Goal: Task Accomplishment & Management: Use online tool/utility

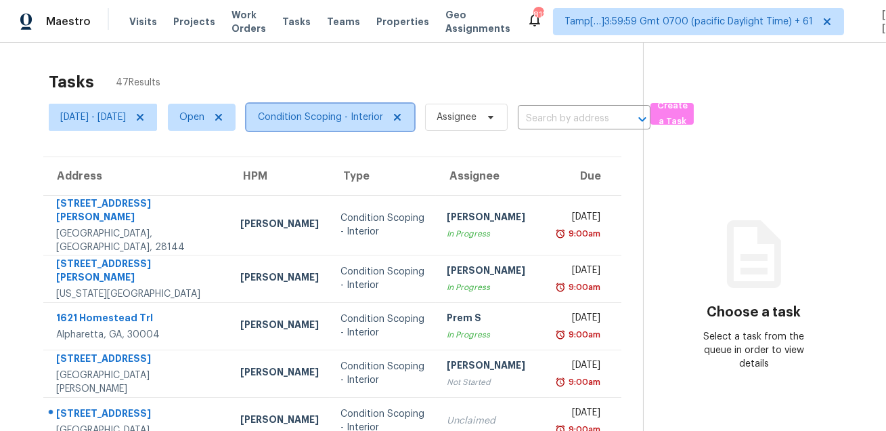
click at [341, 118] on span "Condition Scoping - Interior" at bounding box center [320, 117] width 125 height 14
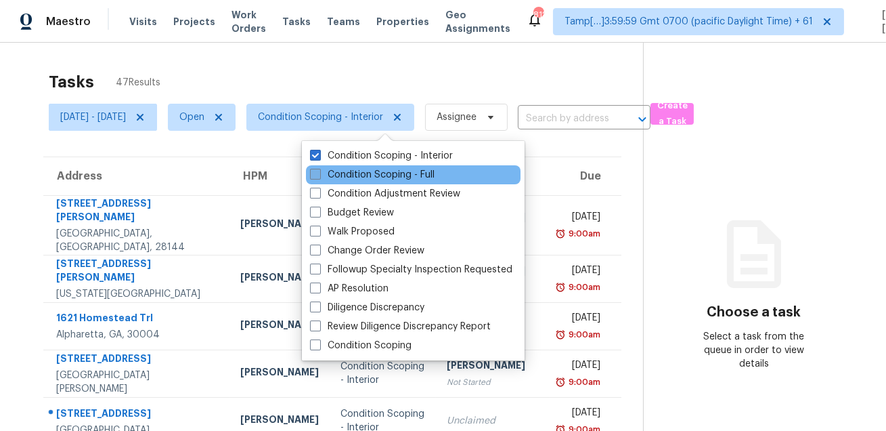
click at [332, 173] on label "Condition Scoping - Full" at bounding box center [372, 175] width 125 height 14
click at [319, 173] on input "Condition Scoping - Full" at bounding box center [314, 172] width 9 height 9
checkbox input "true"
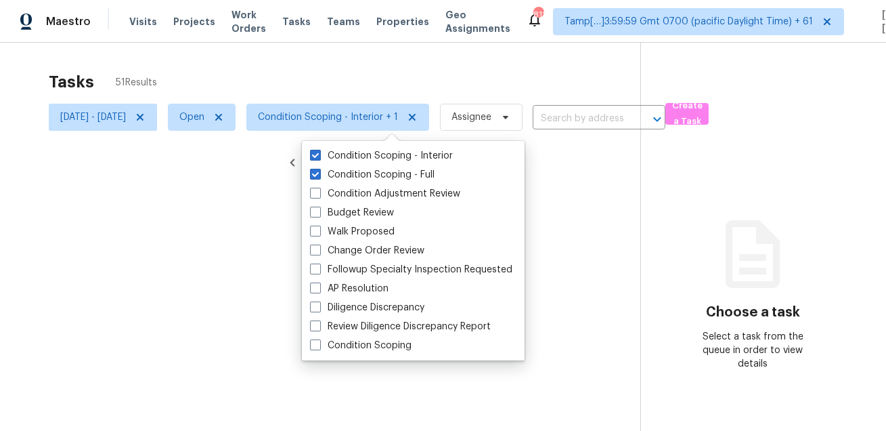
click at [374, 55] on div at bounding box center [443, 215] width 886 height 431
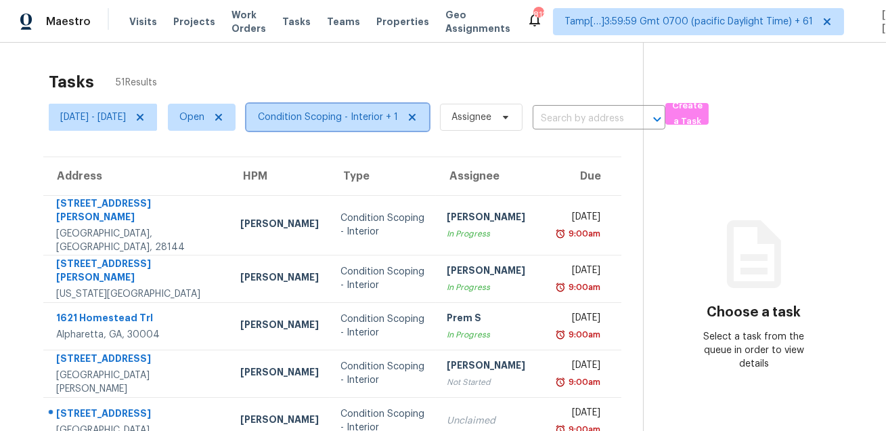
click at [372, 110] on span "Condition Scoping - Interior + 1" at bounding box center [337, 117] width 183 height 27
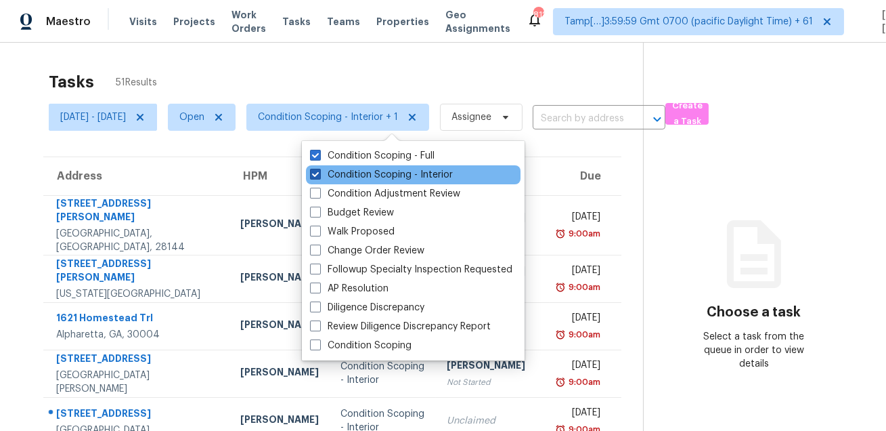
click at [362, 173] on label "Condition Scoping - Interior" at bounding box center [381, 175] width 143 height 14
click at [319, 173] on input "Condition Scoping - Interior" at bounding box center [314, 172] width 9 height 9
checkbox input "false"
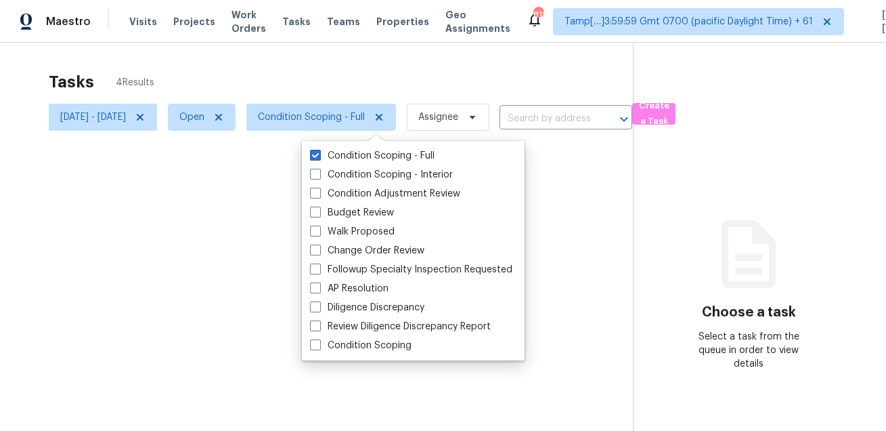
click at [387, 83] on div at bounding box center [443, 215] width 886 height 431
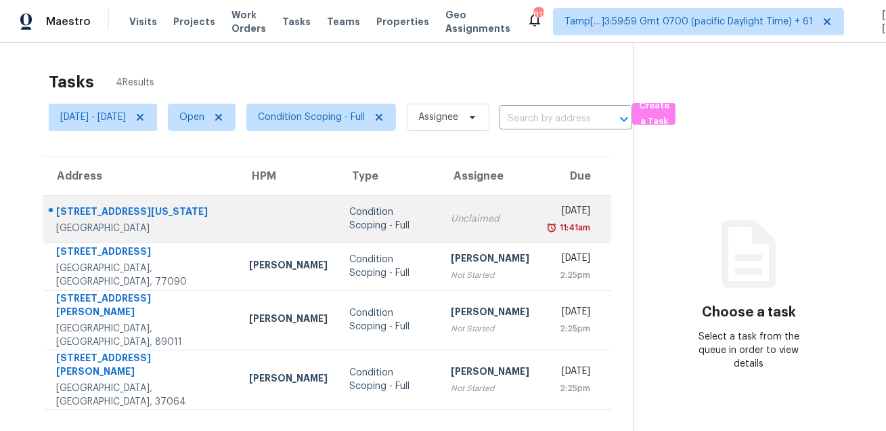
click at [110, 203] on div at bounding box center [135, 212] width 183 height 18
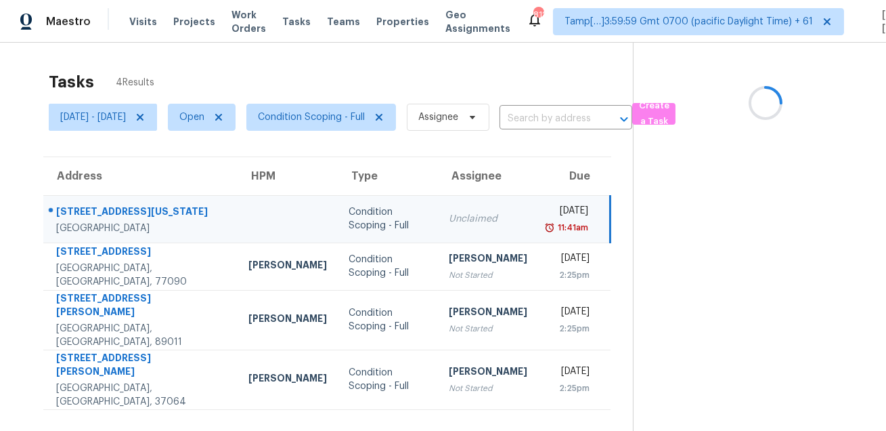
click at [110, 203] on div at bounding box center [135, 212] width 183 height 18
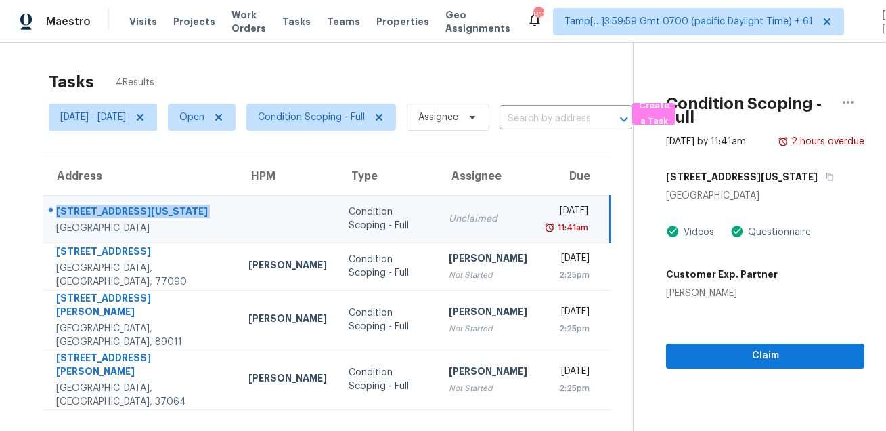
copy div "[STREET_ADDRESS][US_STATE]"
click at [818, 189] on button "button" at bounding box center [827, 177] width 18 height 24
click at [818, 181] on button "button" at bounding box center [827, 177] width 18 height 24
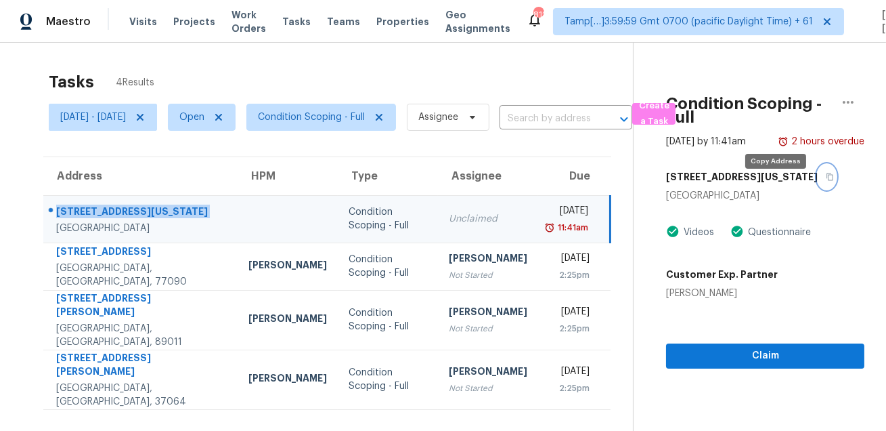
click at [818, 181] on button "button" at bounding box center [827, 177] width 18 height 24
click at [818, 189] on button "button" at bounding box center [827, 177] width 18 height 24
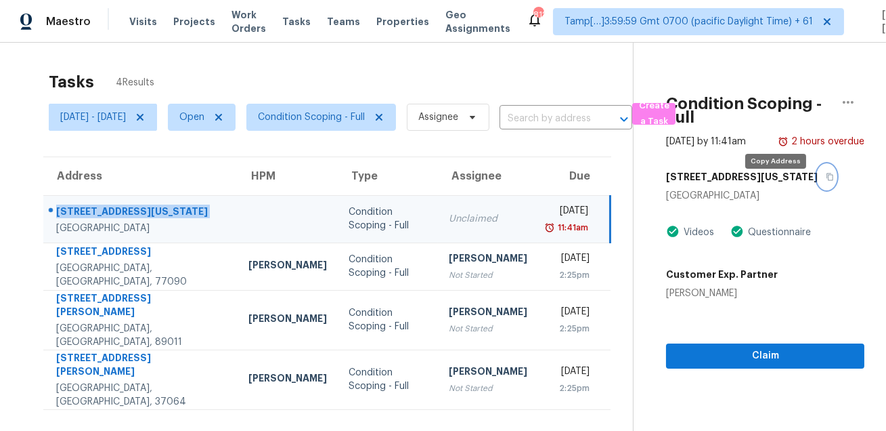
click at [826, 181] on icon "button" at bounding box center [830, 177] width 8 height 8
click at [473, 84] on div "Tasks 4 Results" at bounding box center [341, 81] width 584 height 35
click at [634, 49] on div "Tasks 4 Results Wed, Aug 20 - Wed, Aug 20 Open Condition Scoping - Full Assigne…" at bounding box center [443, 258] width 886 height 431
click at [496, 53] on div "Tasks 4 Results Wed, Aug 20 - Wed, Aug 20 Open Condition Scoping - Full Assigne…" at bounding box center [443, 258] width 886 height 431
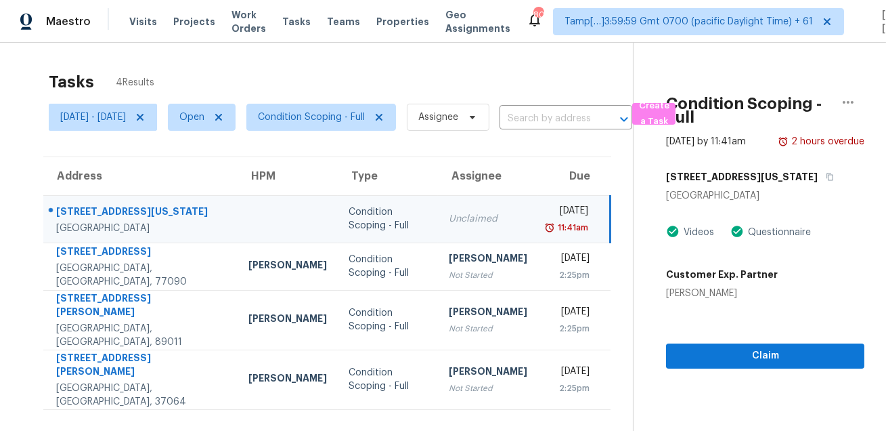
click at [561, 60] on div "Tasks 4 Results Wed, Aug 20 - Wed, Aug 20 Open Condition Scoping - Full Assigne…" at bounding box center [443, 258] width 886 height 431
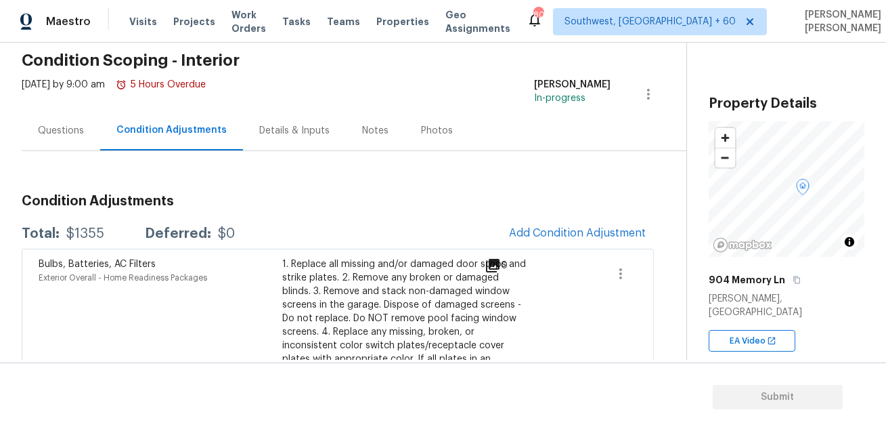
scroll to position [58, 0]
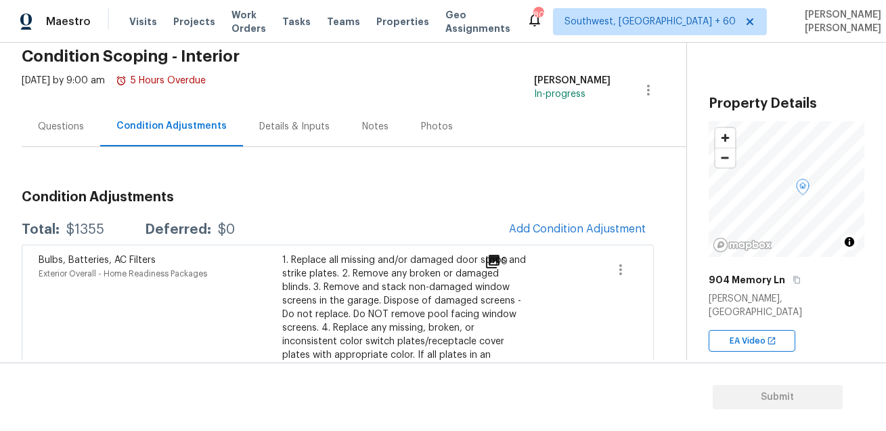
click at [56, 127] on div "Questions" at bounding box center [61, 127] width 46 height 14
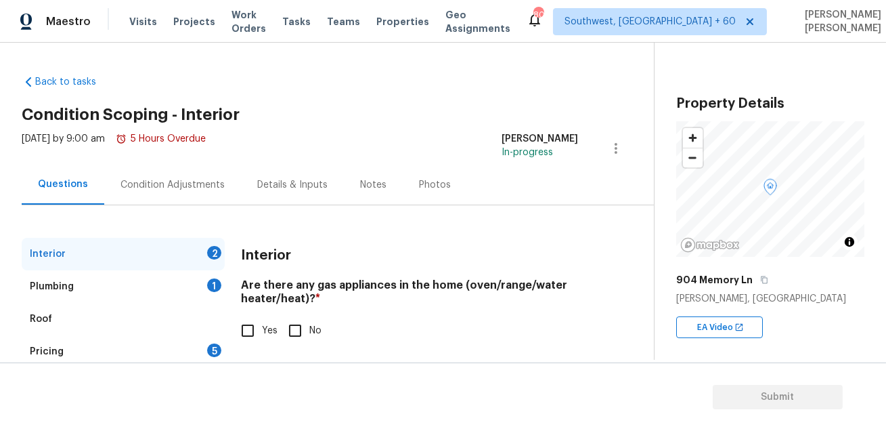
scroll to position [76, 0]
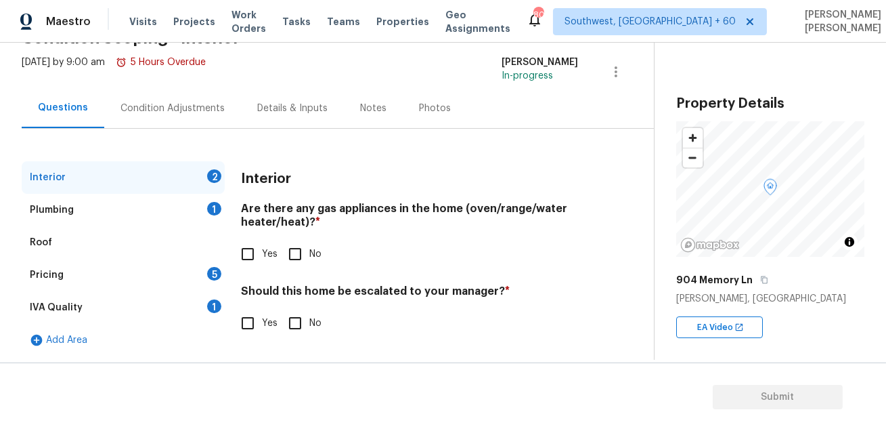
click at [237, 330] on input "Yes" at bounding box center [248, 323] width 28 height 28
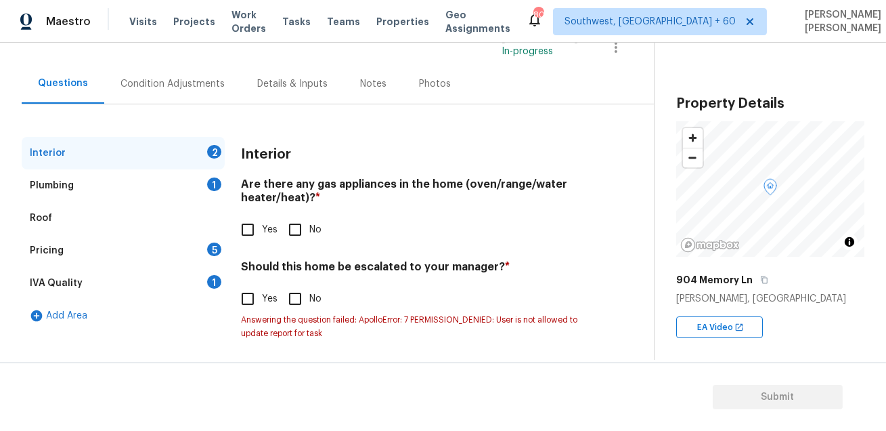
click at [240, 301] on input "Yes" at bounding box center [248, 298] width 28 height 28
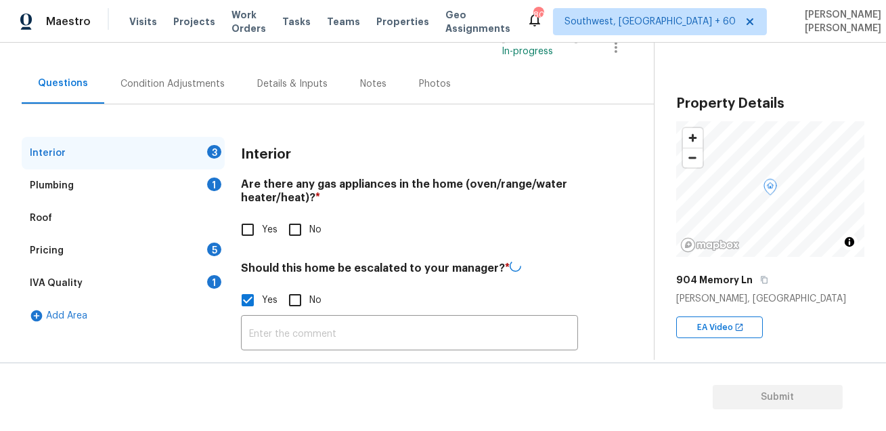
checkbox input "false"
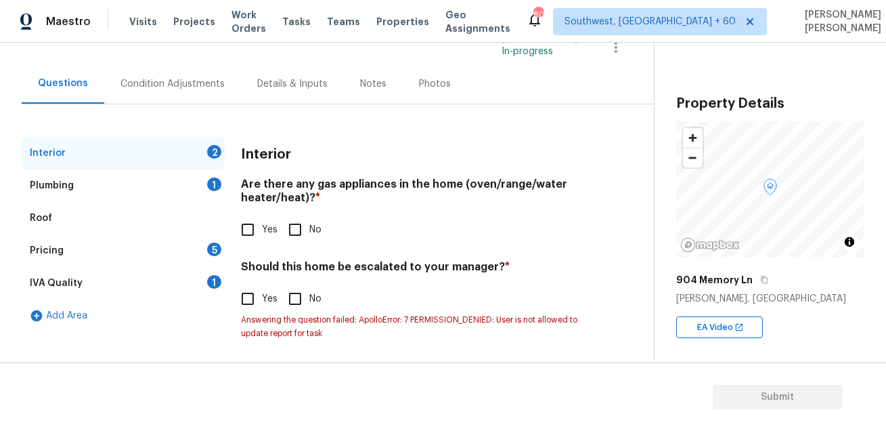
click at [162, 85] on div "Condition Adjustments" at bounding box center [172, 84] width 104 height 14
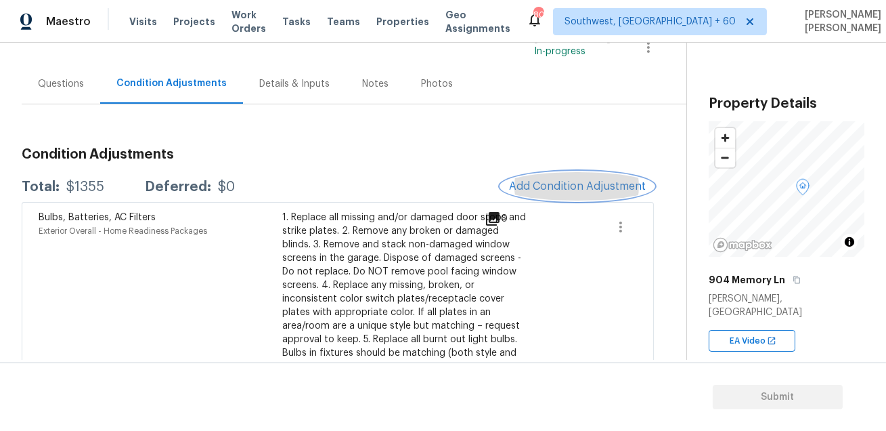
click at [600, 176] on button "Add Condition Adjustment" at bounding box center [577, 186] width 153 height 28
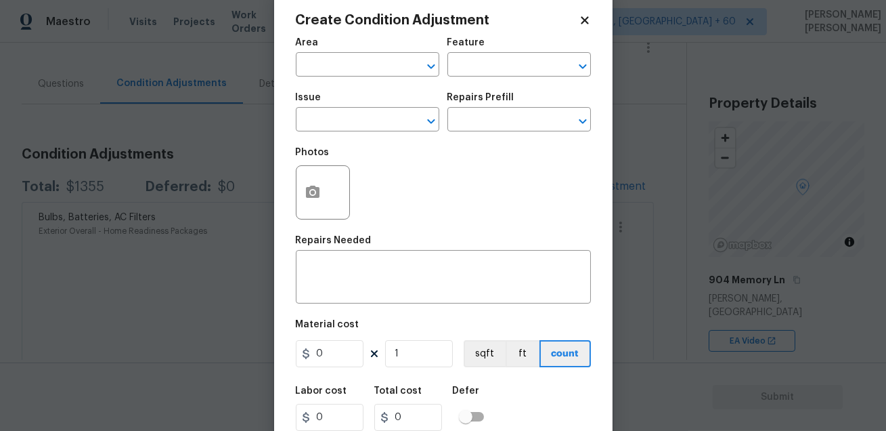
scroll to position [28, 0]
click at [317, 60] on input "text" at bounding box center [349, 66] width 106 height 21
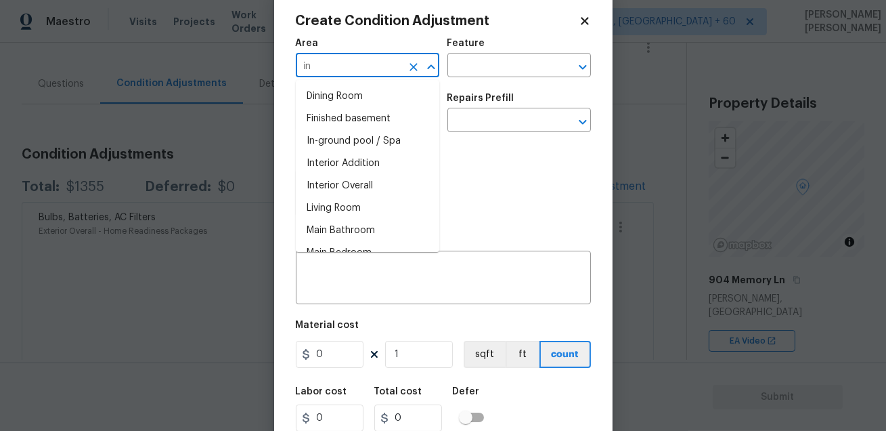
type input "in"
click at [100, 146] on body "Maestro Visits Projects Work Orders Tasks Teams Properties Geo Assignments 800 …" at bounding box center [443, 215] width 886 height 431
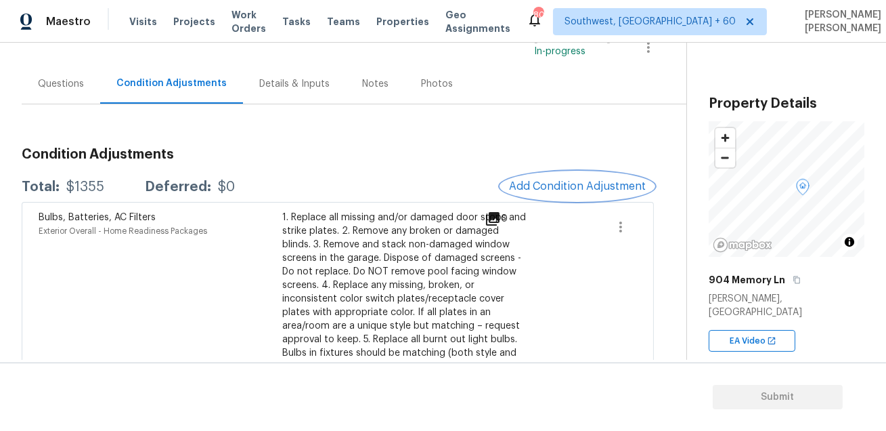
scroll to position [0, 0]
click at [71, 85] on div "Questions" at bounding box center [61, 84] width 46 height 14
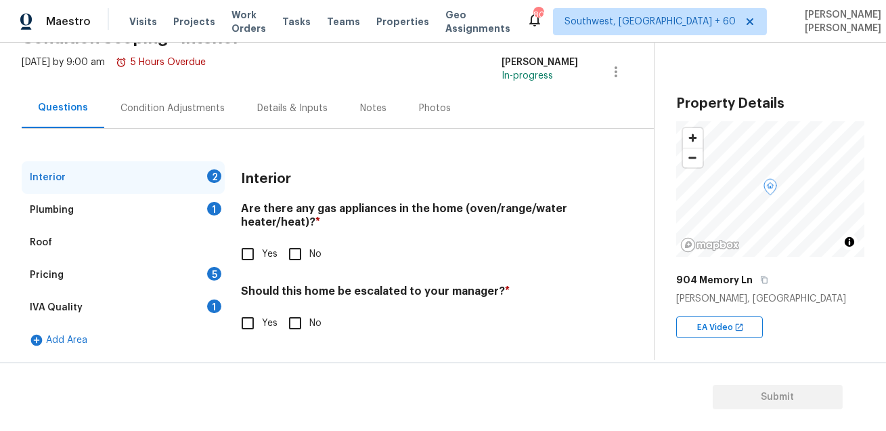
click at [113, 206] on div "Plumbing 1" at bounding box center [123, 210] width 203 height 32
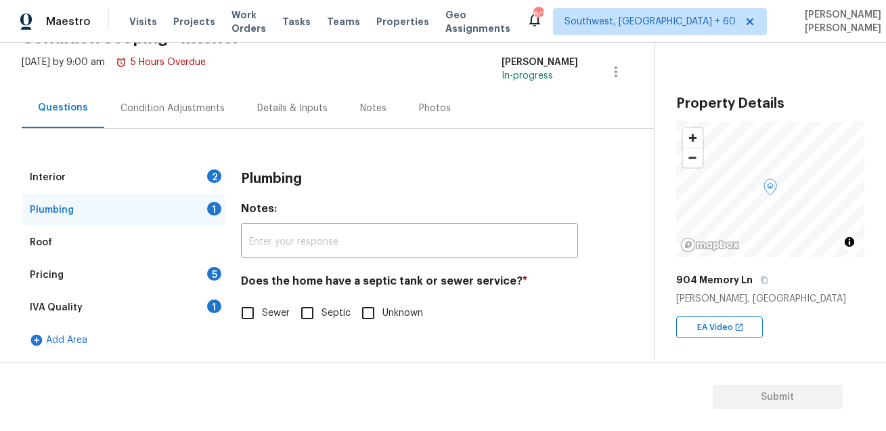
click at [121, 169] on div "Interior 2" at bounding box center [123, 177] width 203 height 32
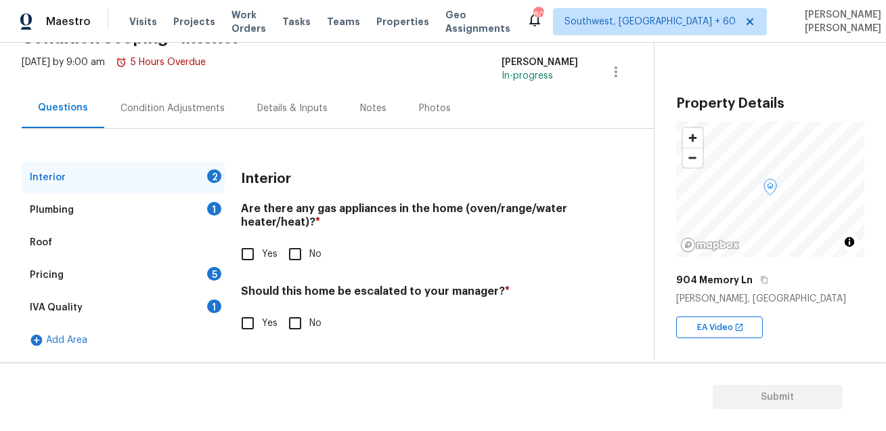
click at [84, 213] on div "Plumbing 1" at bounding box center [123, 210] width 203 height 32
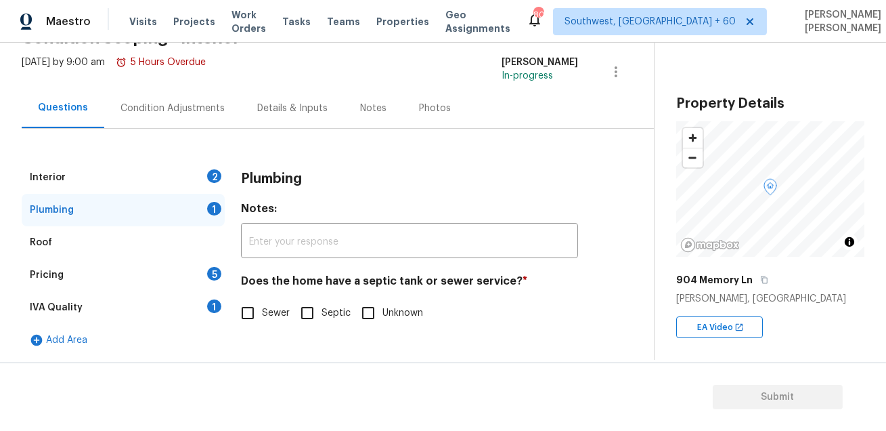
click at [110, 238] on div "Roof" at bounding box center [123, 242] width 203 height 32
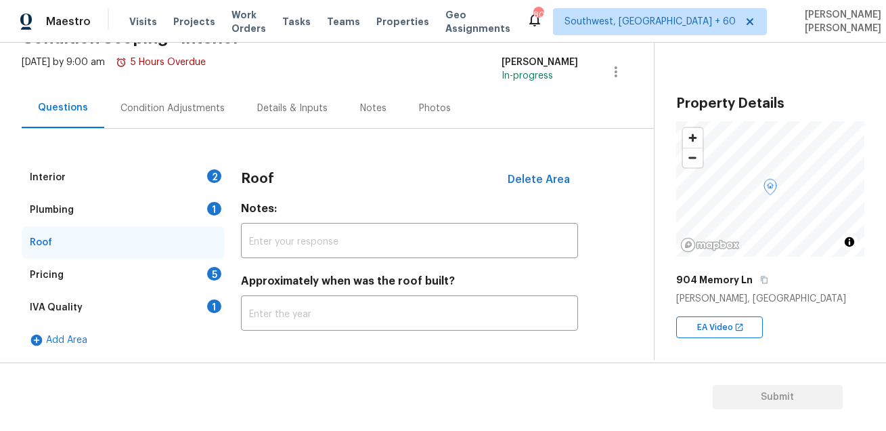
click at [140, 284] on div "Pricing 5" at bounding box center [123, 275] width 203 height 32
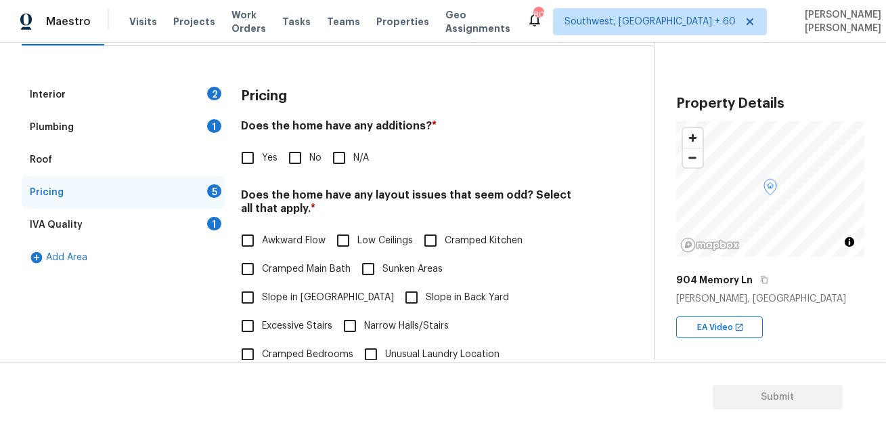
scroll to position [177, 0]
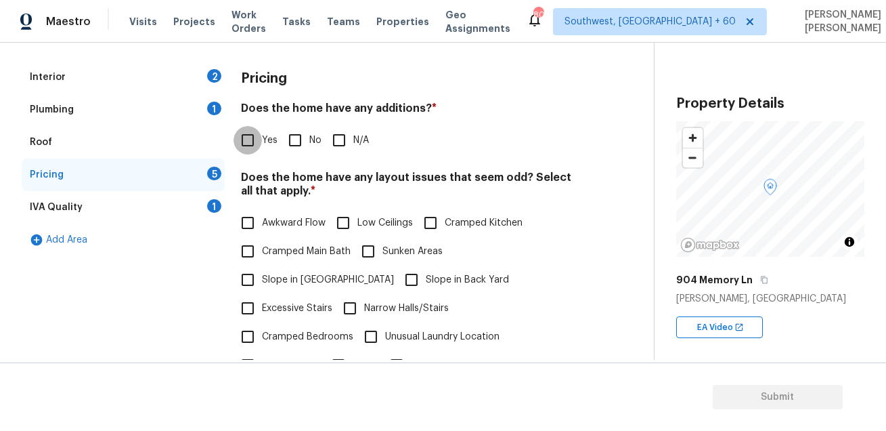
click at [254, 147] on input "Yes" at bounding box center [248, 140] width 28 height 28
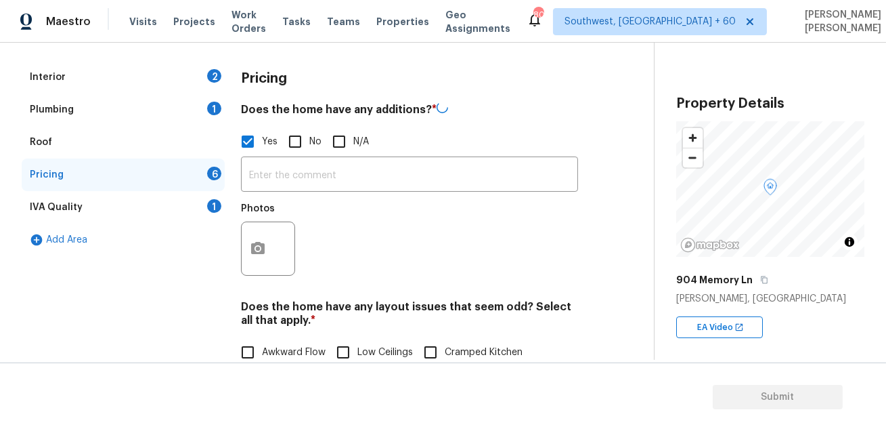
checkbox input "false"
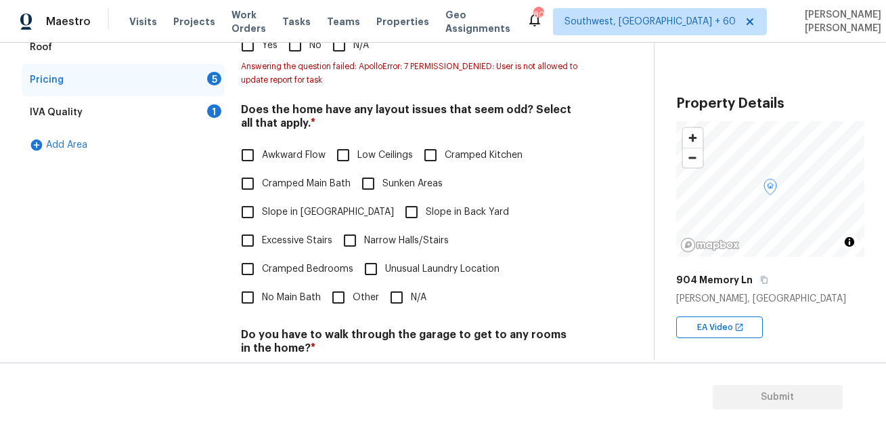
scroll to position [273, 0]
click at [178, 309] on div "Interior 2 Plumbing 1 Roof Pricing 5 IVA Quality 1 Add Area" at bounding box center [123, 256] width 203 height 582
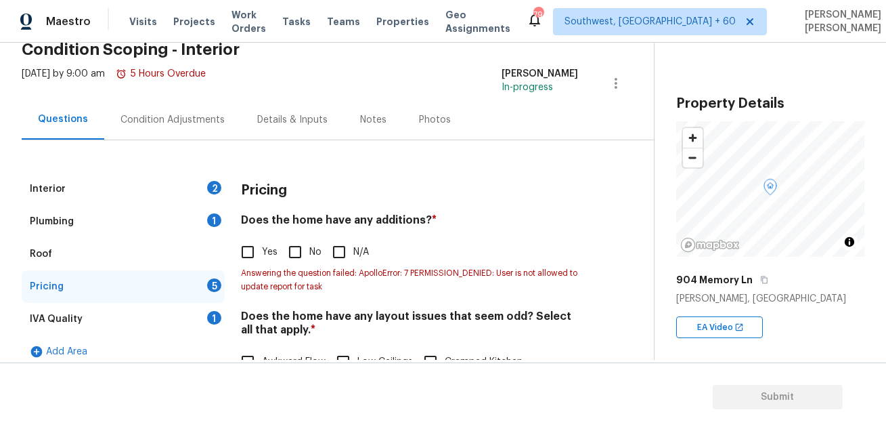
scroll to position [164, 0]
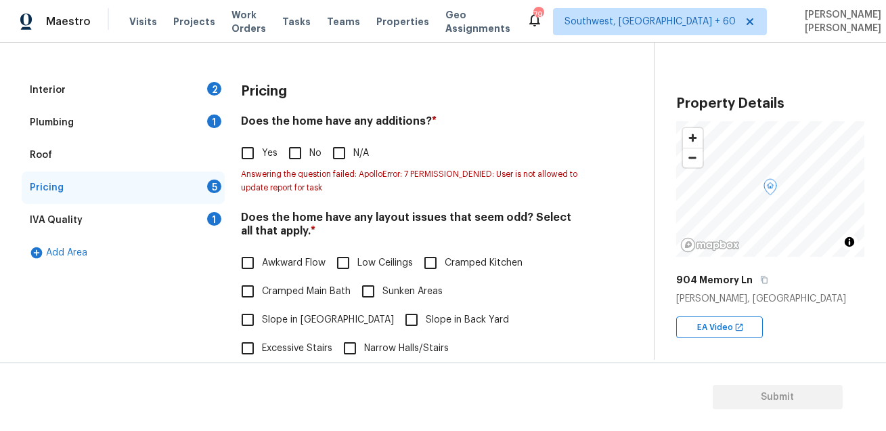
click at [135, 223] on div "IVA Quality 1" at bounding box center [123, 220] width 203 height 32
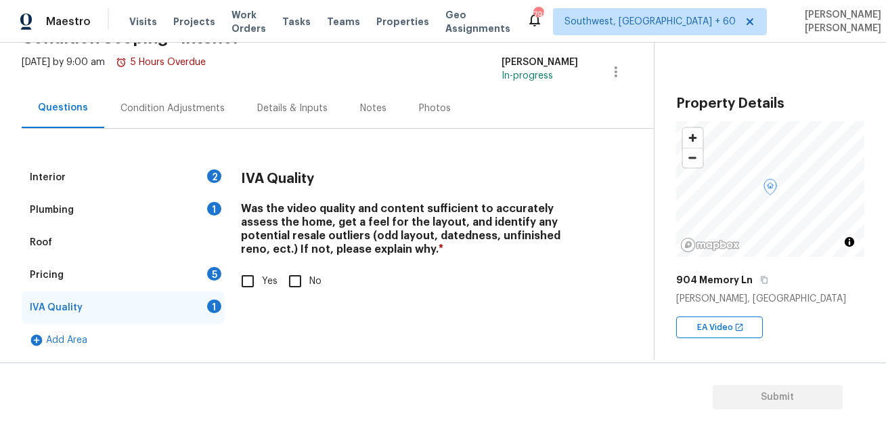
click at [156, 97] on div "Condition Adjustments" at bounding box center [172, 108] width 137 height 40
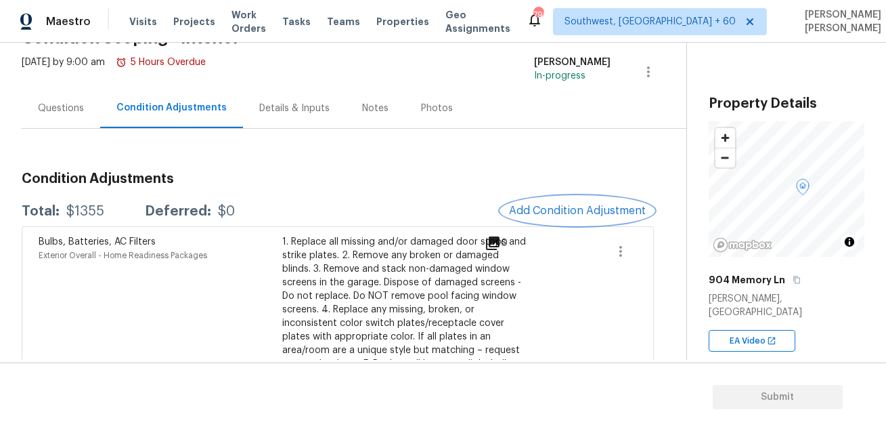
click at [555, 205] on span "Add Condition Adjustment" at bounding box center [577, 210] width 137 height 12
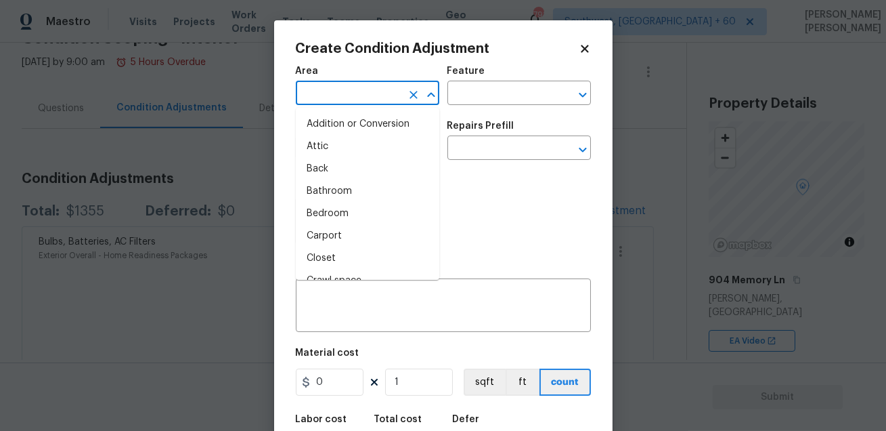
click at [353, 91] on input "text" at bounding box center [349, 94] width 106 height 21
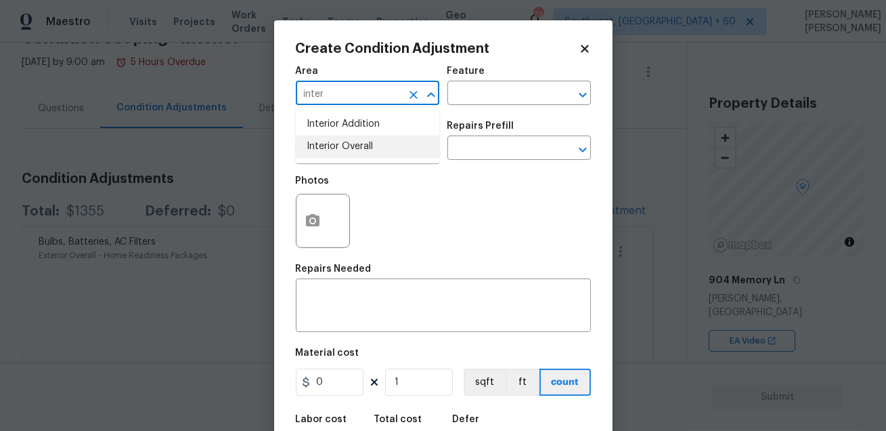
click at [349, 146] on li "Interior Overall" at bounding box center [368, 146] width 144 height 22
type input "Interior Overall"
click at [489, 96] on input "text" at bounding box center [500, 94] width 106 height 21
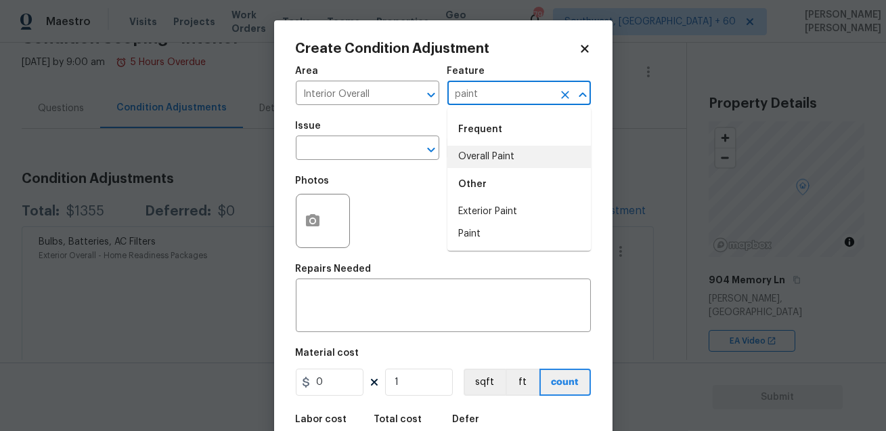
click at [485, 156] on li "Overall Paint" at bounding box center [519, 157] width 144 height 22
type input "Overall Paint"
click at [370, 125] on div "Issue" at bounding box center [368, 130] width 144 height 18
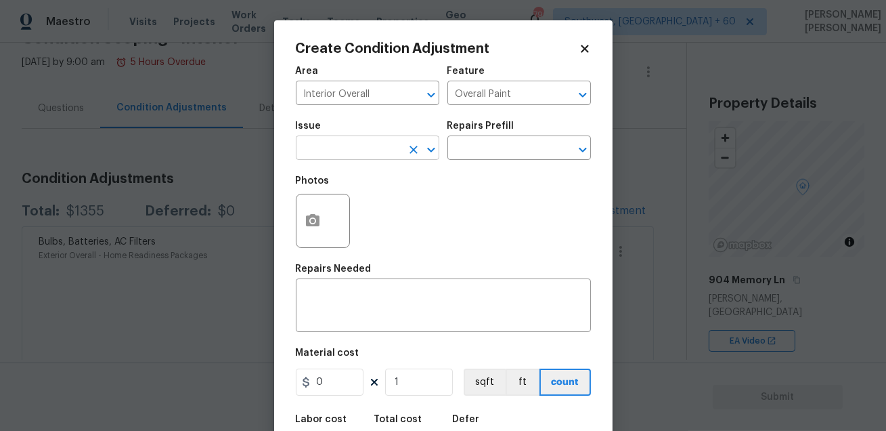
click at [353, 154] on input "text" at bounding box center [349, 149] width 106 height 21
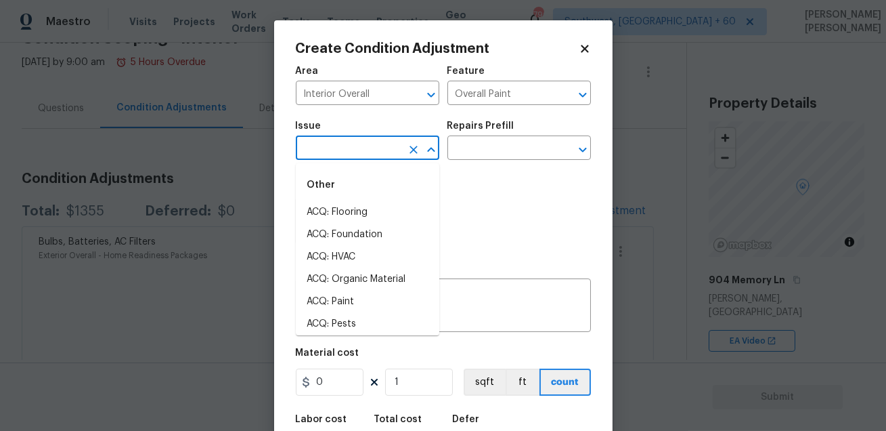
type input "o"
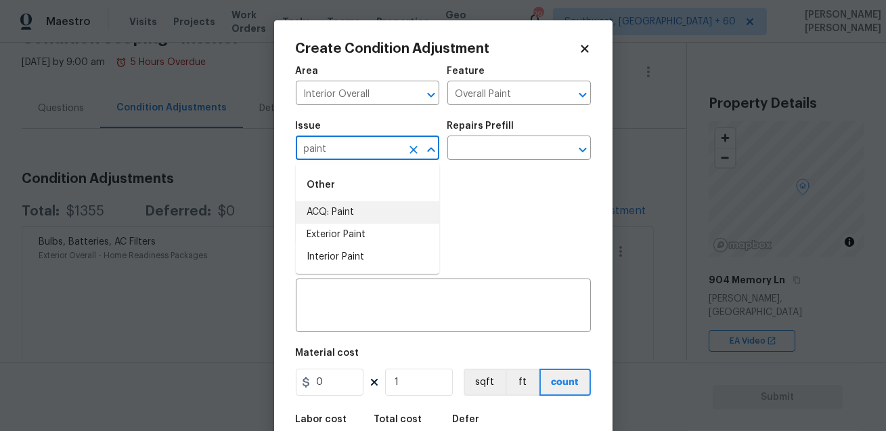
click at [344, 217] on li "ACQ: Paint" at bounding box center [368, 212] width 144 height 22
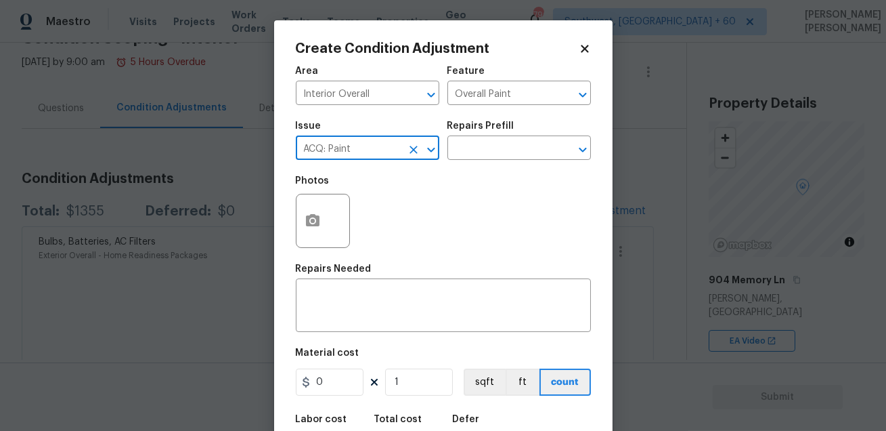
type input "ACQ: Paint"
click at [461, 179] on div "Photos" at bounding box center [443, 212] width 295 height 88
click at [491, 148] on input "text" at bounding box center [500, 149] width 106 height 21
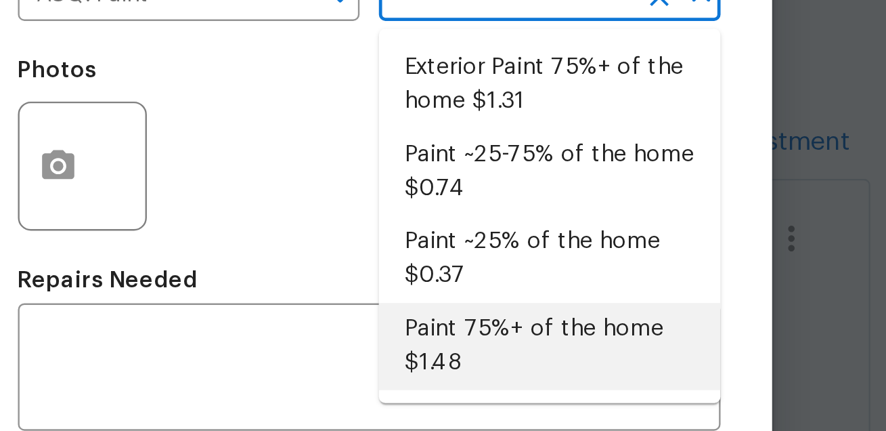
click at [483, 305] on li "Paint 75%+ of the home $1.48" at bounding box center [519, 296] width 144 height 37
type input "Acquisition"
type textarea "Acquisition Scope: 75%+ of the home will likely require interior paint"
type input "1.48"
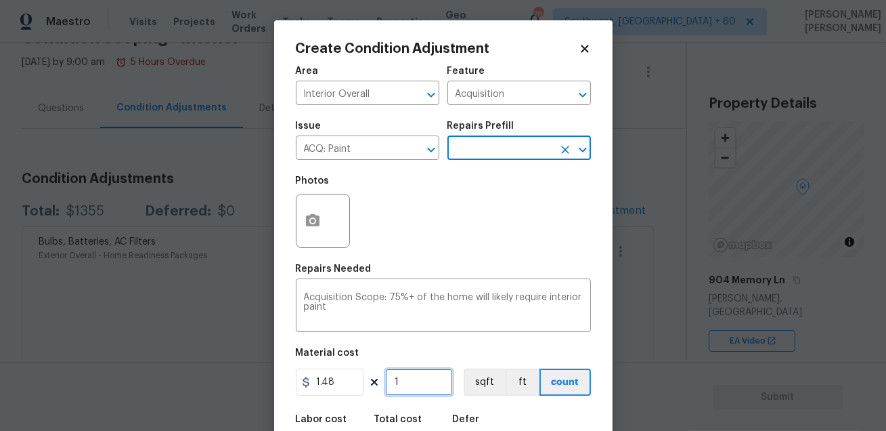
click at [414, 391] on input "1" at bounding box center [419, 381] width 68 height 27
type input "0"
type input "1"
type input "1.48"
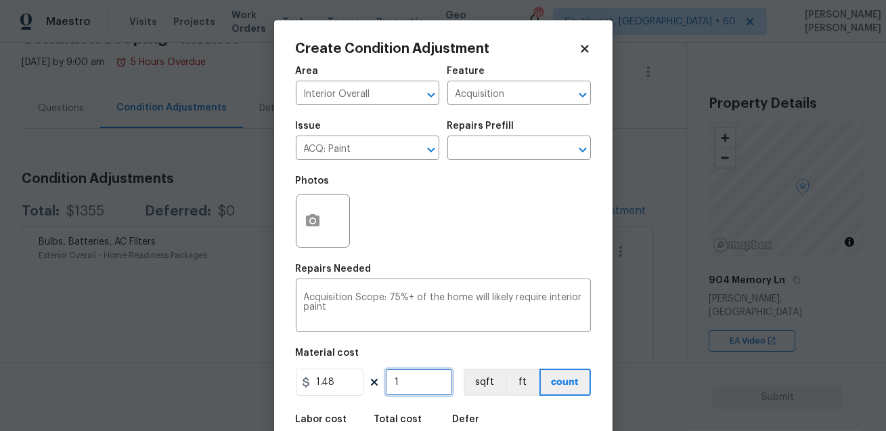
type input "18"
type input "26.64"
type input "180"
type input "266.4"
type input "1800"
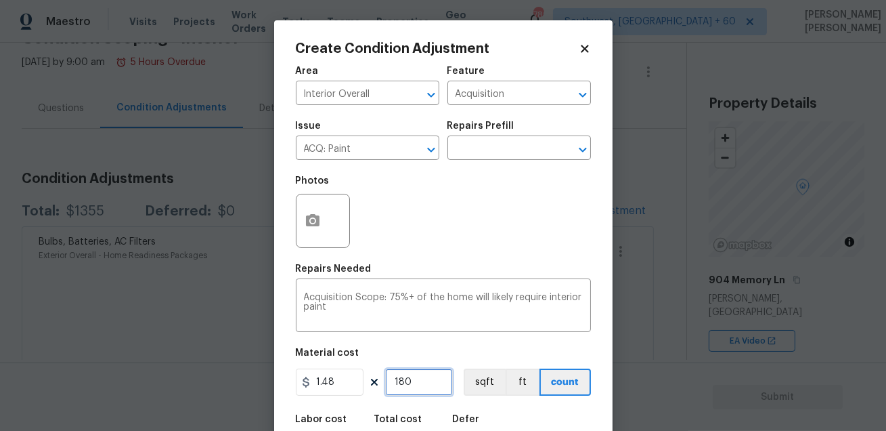
type input "2664"
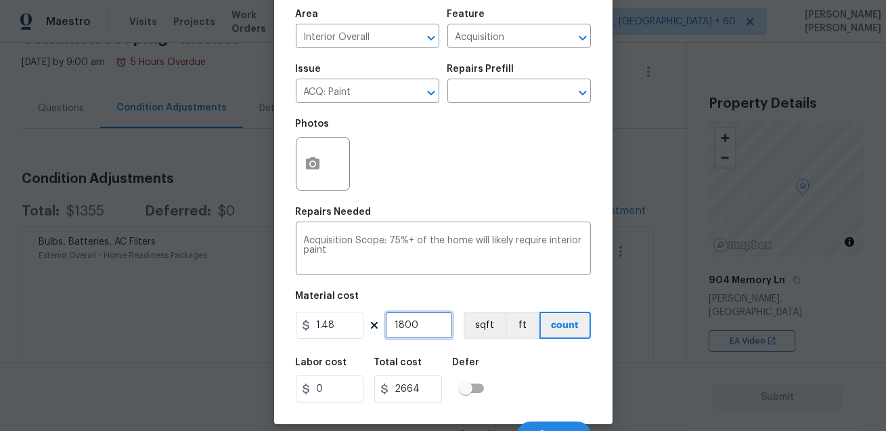
scroll to position [66, 0]
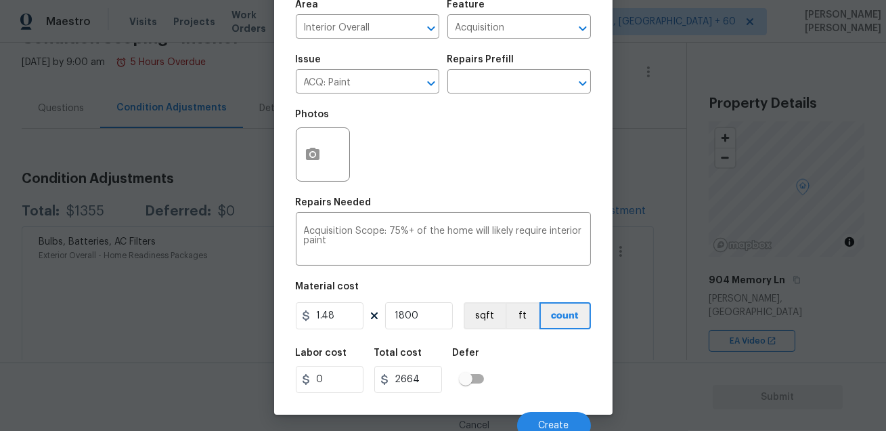
click at [533, 376] on div "Labor cost 0 Total cost 2664 Defer" at bounding box center [443, 370] width 295 height 61
click at [421, 312] on input "1800" at bounding box center [419, 315] width 68 height 27
type input "180"
type input "266.4"
type input "18"
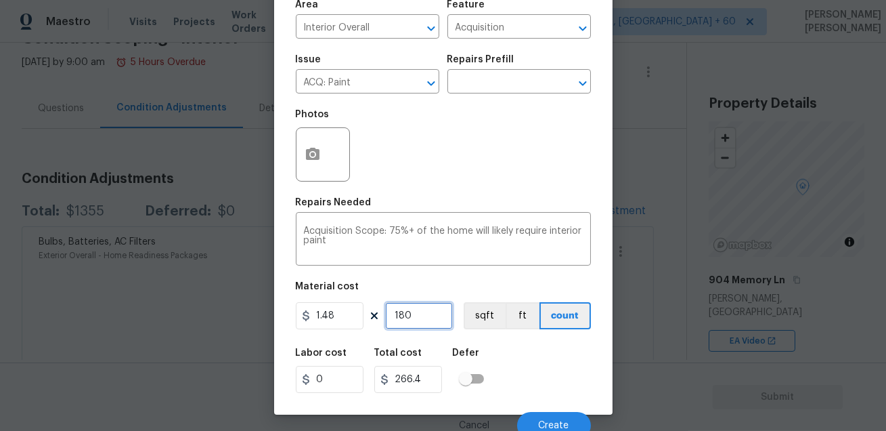
type input "26.64"
type input "1"
type input "1.48"
type input "0"
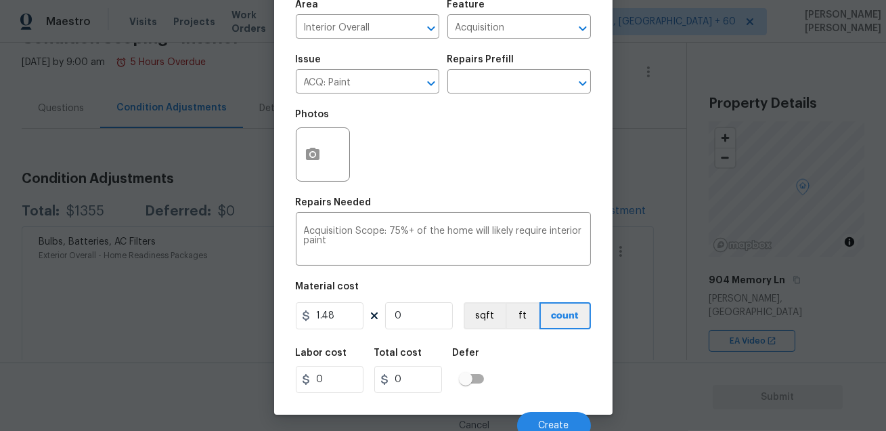
click at [545, 347] on div "Labor cost 0 Total cost 0 Defer" at bounding box center [443, 370] width 295 height 61
click at [426, 318] on input "0" at bounding box center [419, 315] width 68 height 27
type input "1"
type input "1.48"
type input "18"
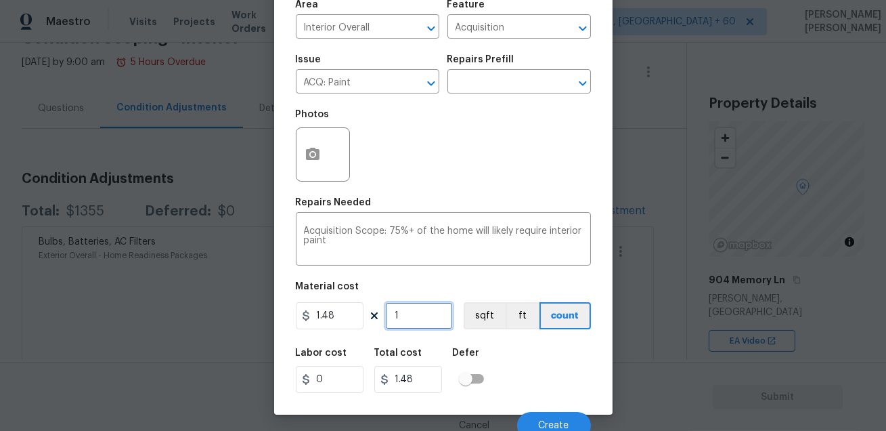
type input "26.64"
type input "180"
type input "266.4"
type input "1800"
type input "2664"
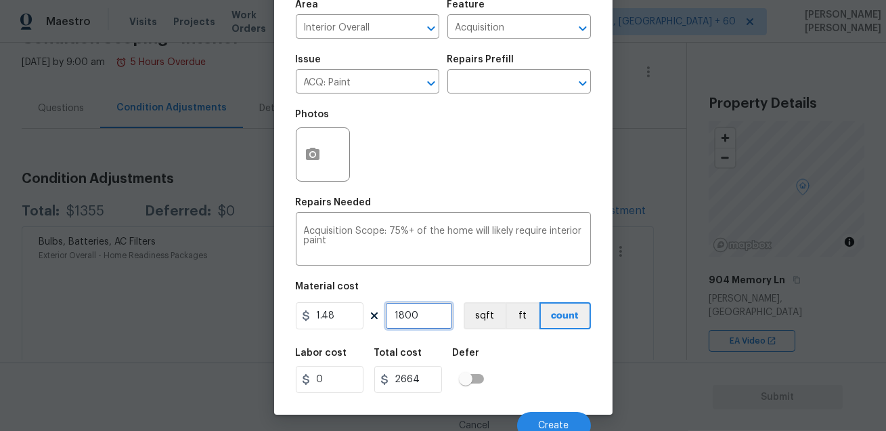
type input "1800"
click at [517, 360] on div "Labor cost 0 Total cost 2664 Defer" at bounding box center [443, 370] width 295 height 61
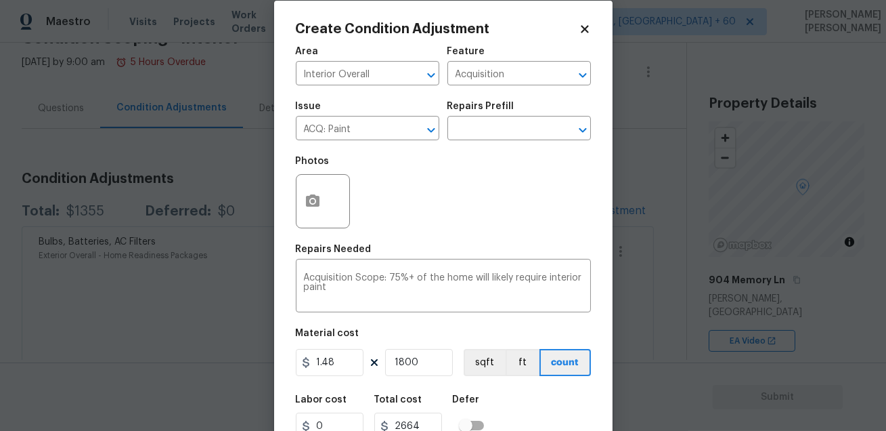
scroll to position [0, 0]
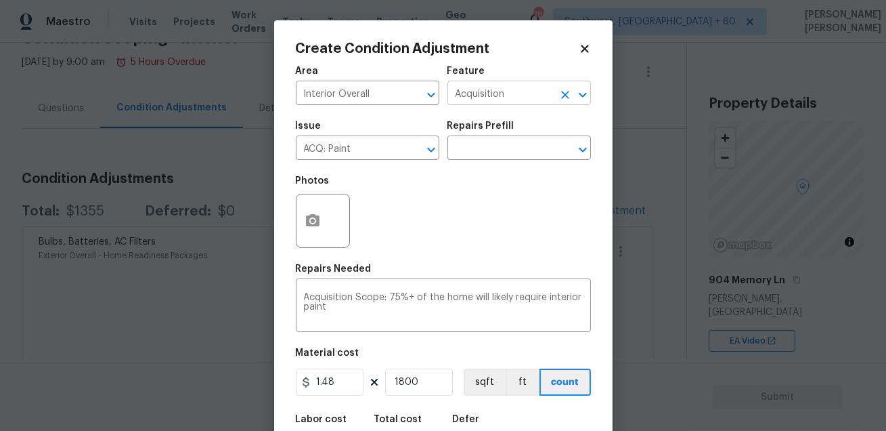
click at [508, 95] on input "Acquisition" at bounding box center [500, 94] width 106 height 21
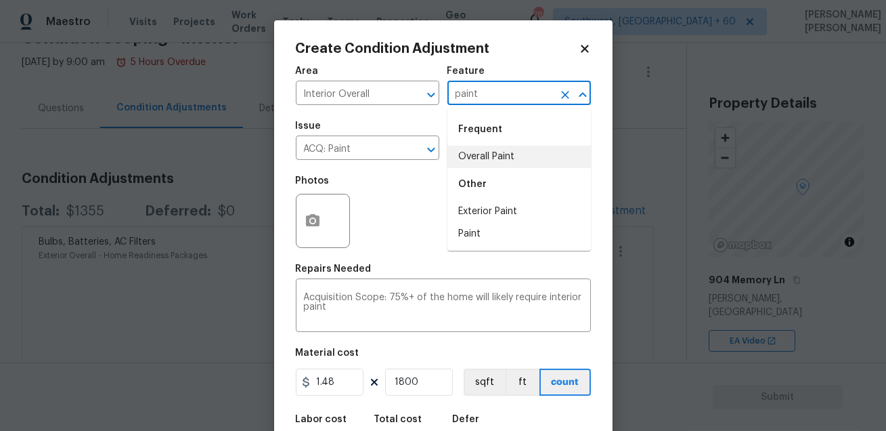
click at [519, 159] on li "Overall Paint" at bounding box center [519, 157] width 144 height 22
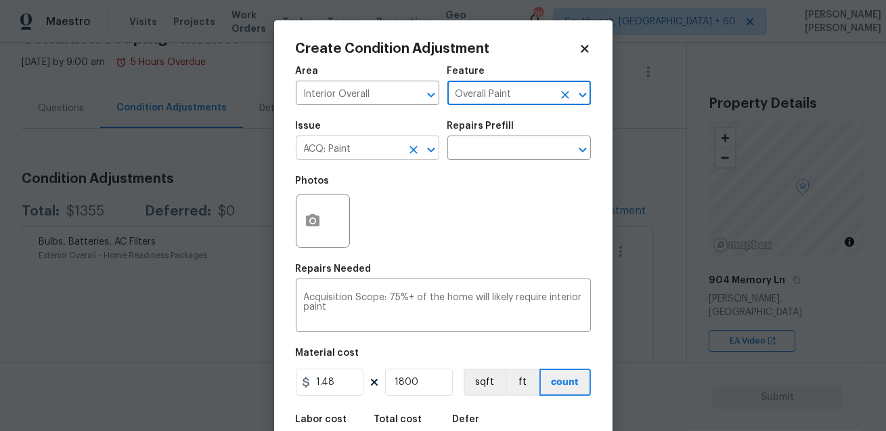
click at [364, 156] on input "ACQ: Paint" at bounding box center [349, 149] width 106 height 21
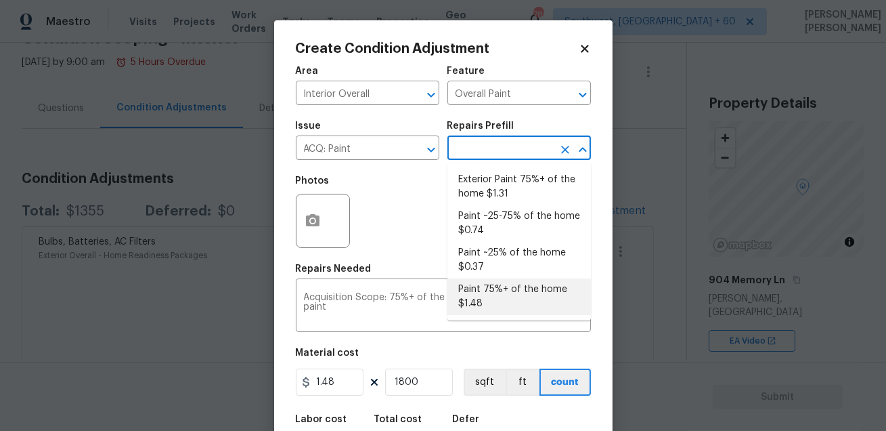
click at [465, 150] on input "text" at bounding box center [500, 149] width 106 height 21
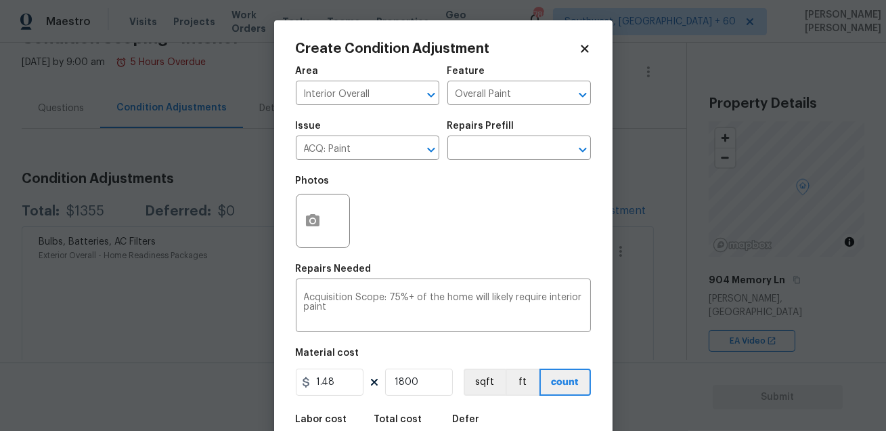
click at [413, 227] on div "Photos" at bounding box center [443, 212] width 295 height 88
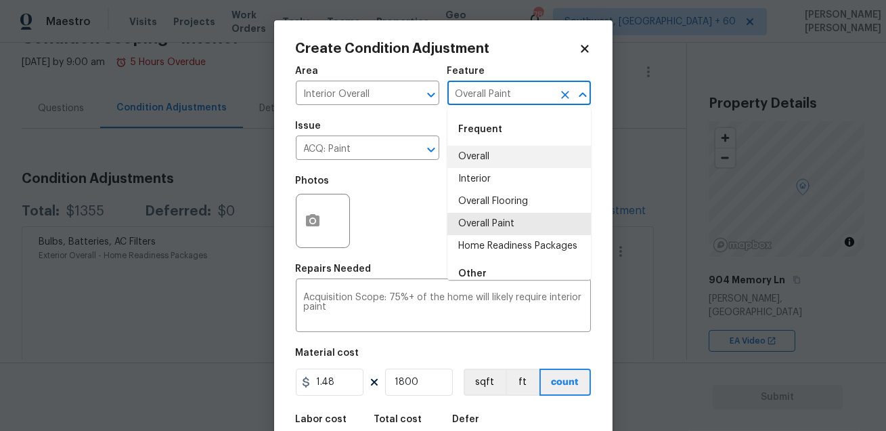
click at [509, 102] on input "Overall Paint" at bounding box center [500, 94] width 106 height 21
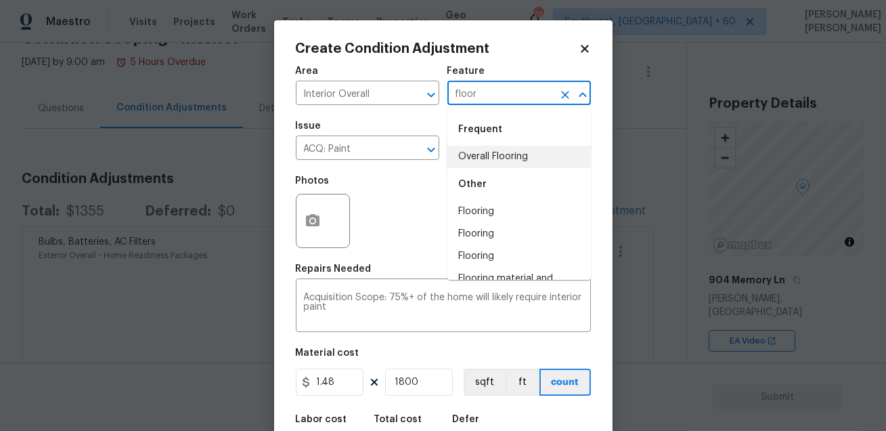
click at [509, 150] on li "Overall Flooring" at bounding box center [519, 157] width 144 height 22
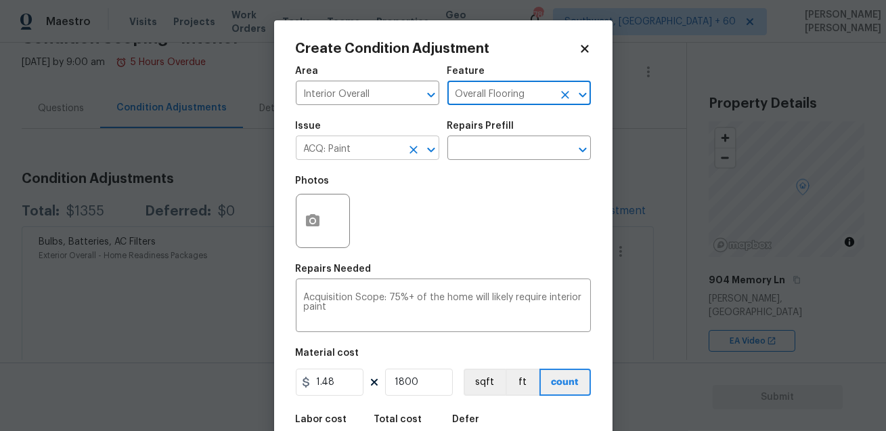
type input "Overall Flooring"
click at [360, 158] on input "ACQ: Paint" at bounding box center [349, 149] width 106 height 21
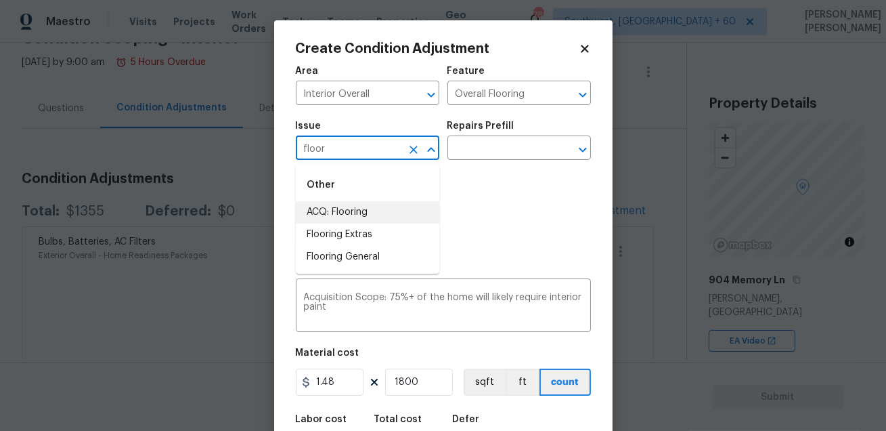
click at [348, 207] on li "ACQ: Flooring" at bounding box center [368, 212] width 144 height 22
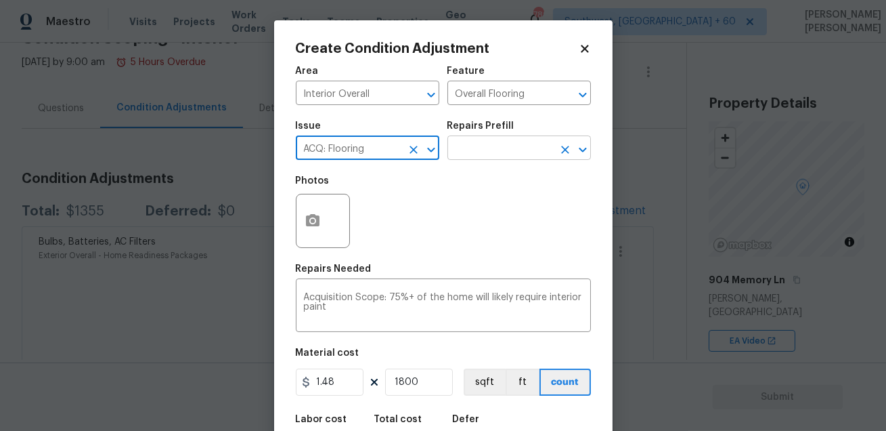
type input "ACQ: Flooring"
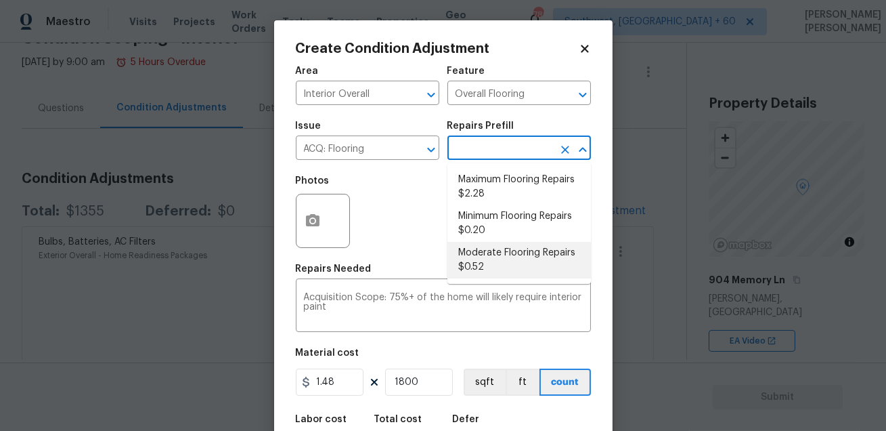
click at [488, 153] on input "text" at bounding box center [500, 149] width 106 height 21
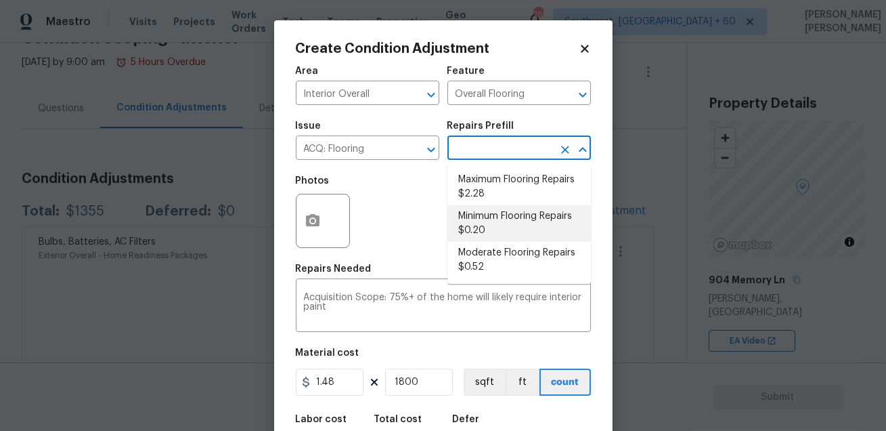
click at [427, 218] on div "Photos" at bounding box center [443, 212] width 295 height 88
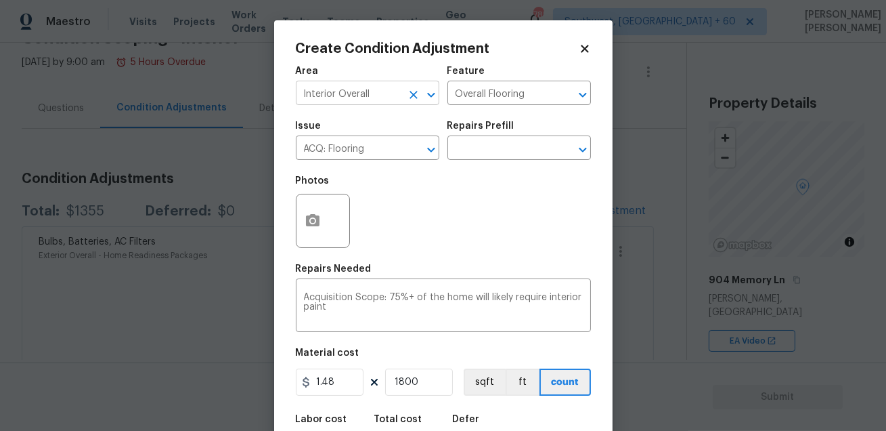
click at [414, 100] on icon "Clear" at bounding box center [414, 95] width 14 height 14
click at [552, 93] on input "Overall Flooring" at bounding box center [500, 94] width 106 height 21
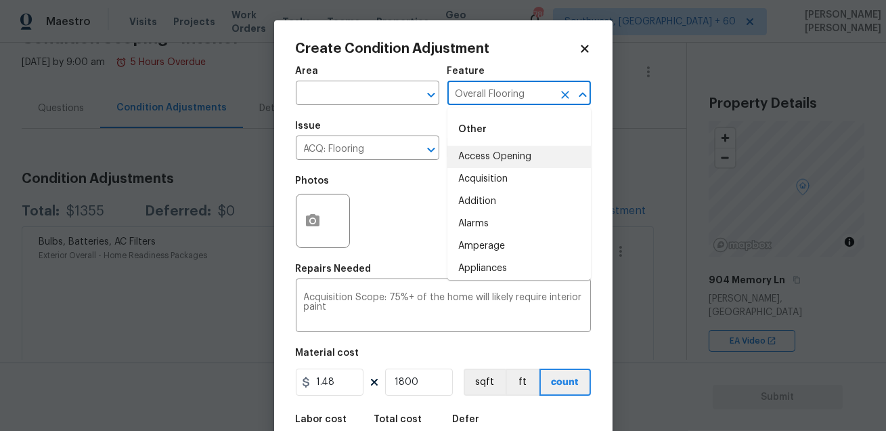
click at [561, 94] on icon "Clear" at bounding box center [565, 95] width 14 height 14
click at [420, 150] on button "Clear" at bounding box center [413, 149] width 19 height 19
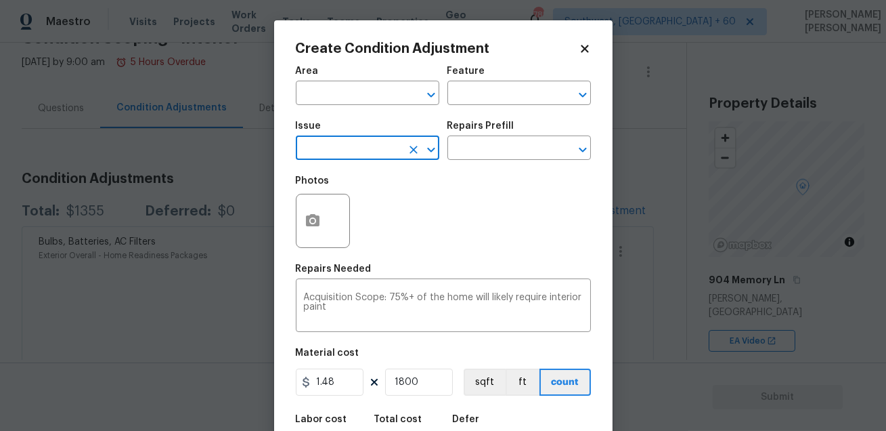
click at [494, 187] on div "Photos" at bounding box center [443, 212] width 295 height 88
click at [628, 161] on body "Maestro Visits Projects Work Orders Tasks Teams Properties Geo Assignments 785 …" at bounding box center [443, 215] width 886 height 431
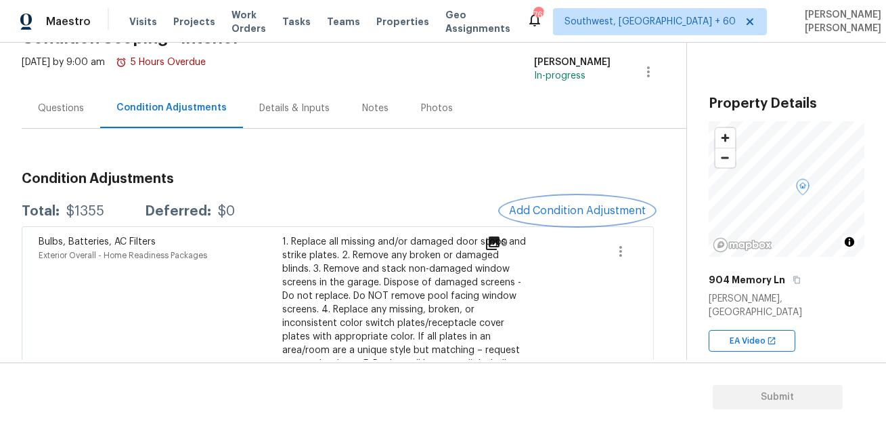
click at [598, 219] on button "Add Condition Adjustment" at bounding box center [577, 210] width 153 height 28
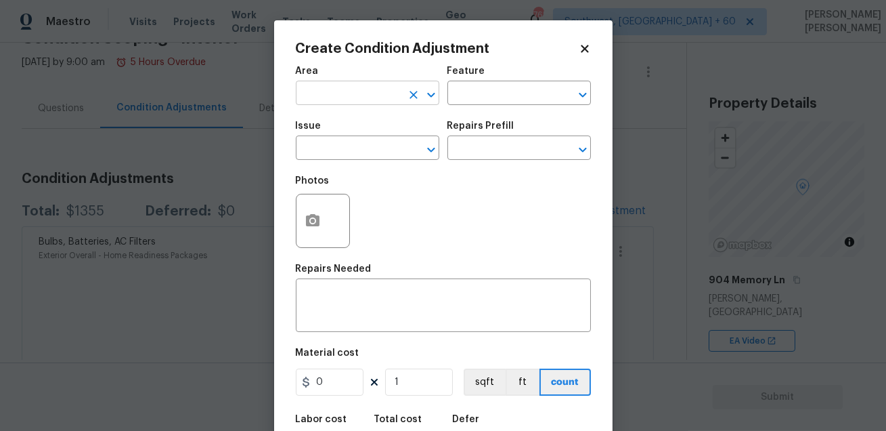
click at [364, 91] on input "text" at bounding box center [349, 94] width 106 height 21
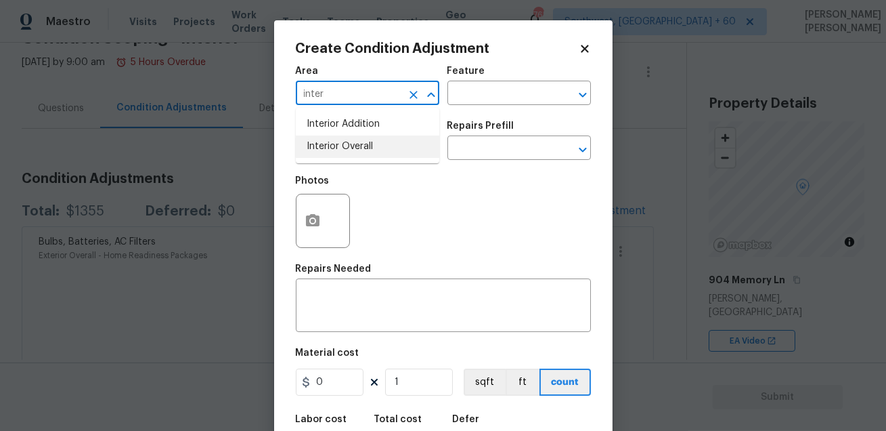
click at [337, 143] on li "Interior Overall" at bounding box center [368, 146] width 144 height 22
type input "Interior Overall"
click at [485, 87] on input "text" at bounding box center [500, 94] width 106 height 21
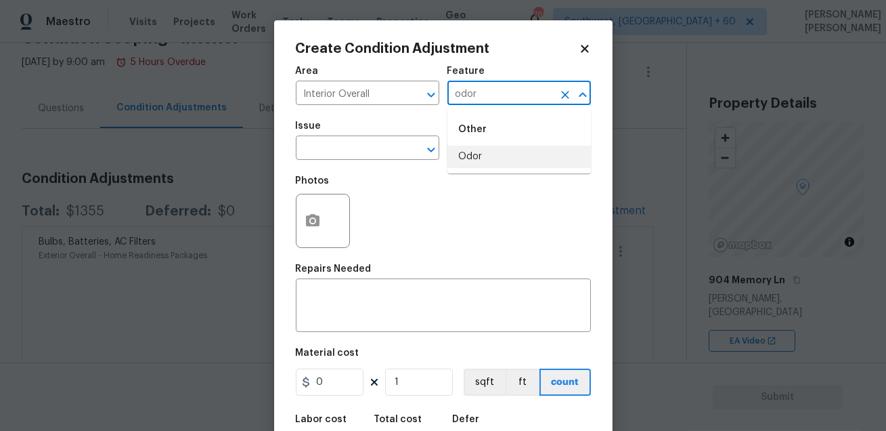
click at [466, 156] on li "Odor" at bounding box center [519, 157] width 144 height 22
type input "Odor"
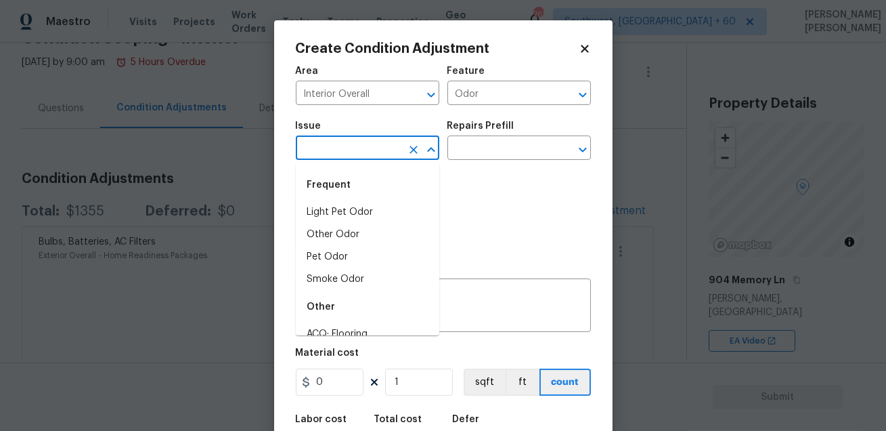
click at [336, 156] on input "text" at bounding box center [349, 149] width 106 height 21
click at [357, 213] on li "Light Pet Odor" at bounding box center [368, 212] width 144 height 22
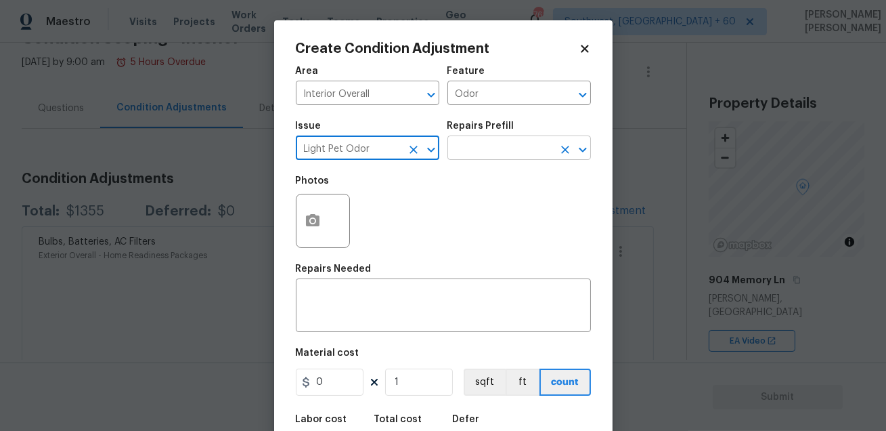
type input "Light Pet Odor"
click at [504, 152] on input "text" at bounding box center [500, 149] width 106 height 21
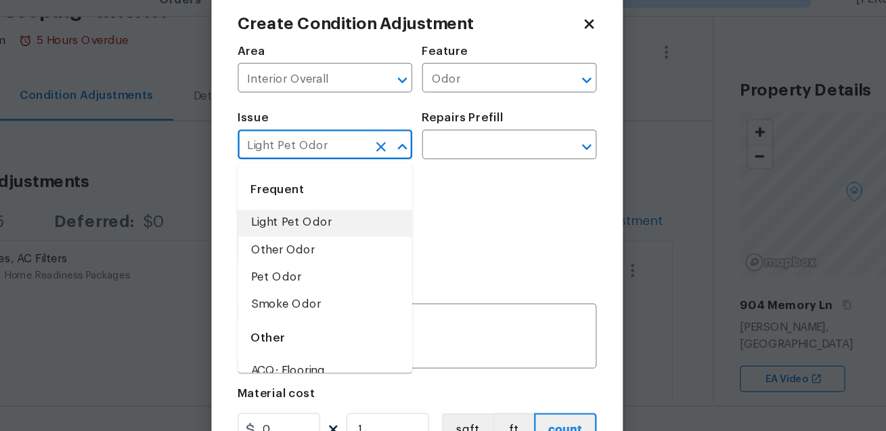
click at [396, 151] on input "Light Pet Odor" at bounding box center [349, 149] width 106 height 21
click at [412, 152] on icon "Clear" at bounding box center [414, 150] width 8 height 8
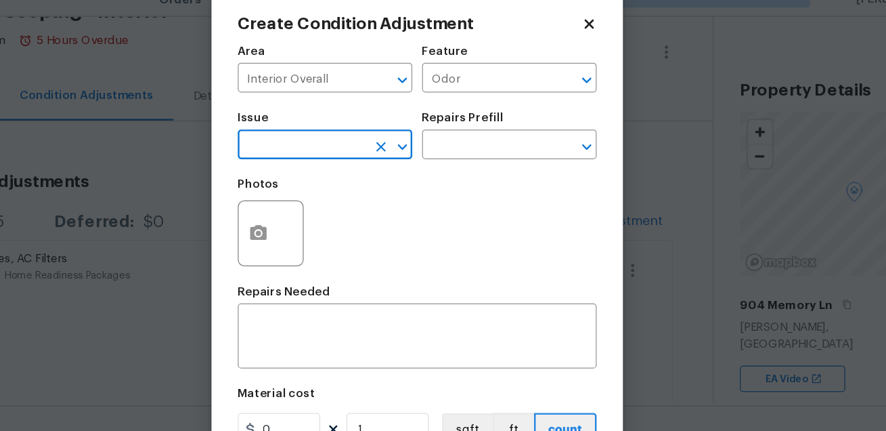
click at [377, 152] on input "text" at bounding box center [349, 149] width 106 height 21
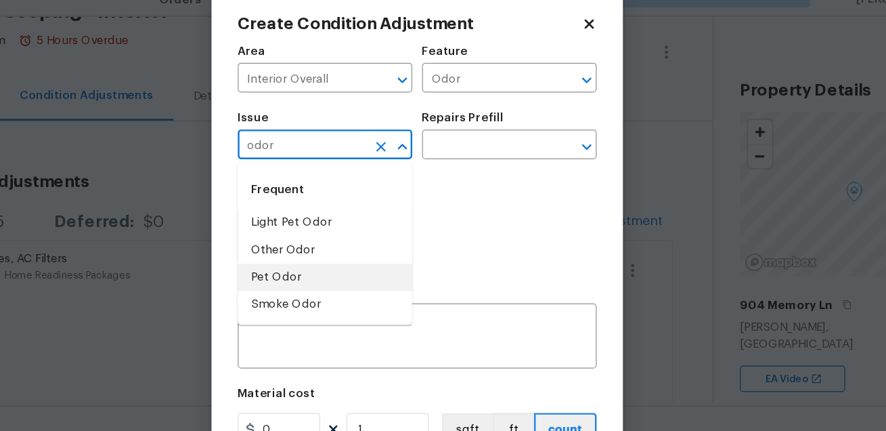
click at [341, 259] on li "Pet Odor" at bounding box center [368, 257] width 144 height 22
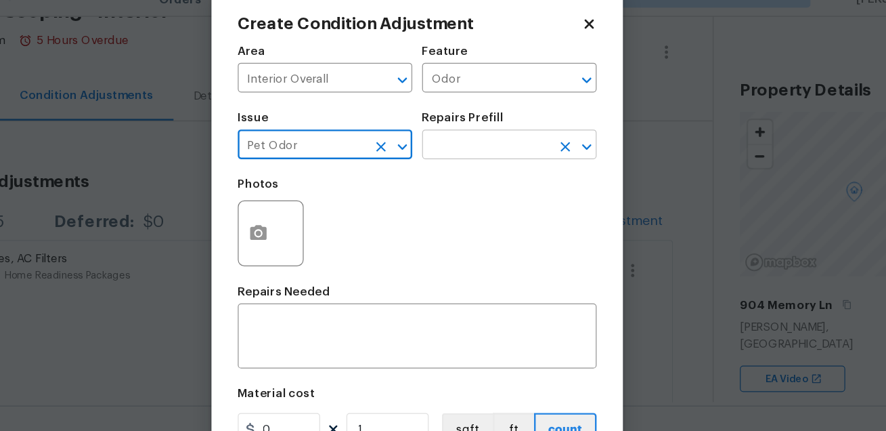
type input "Pet Odor"
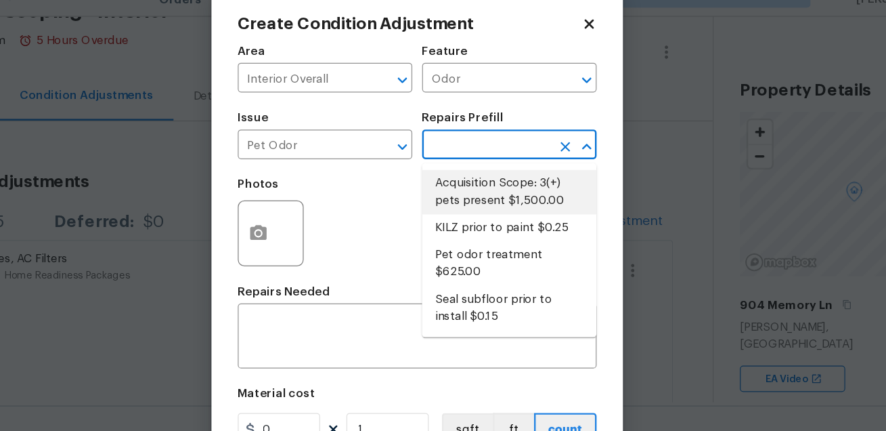
click at [468, 144] on input "text" at bounding box center [500, 149] width 106 height 21
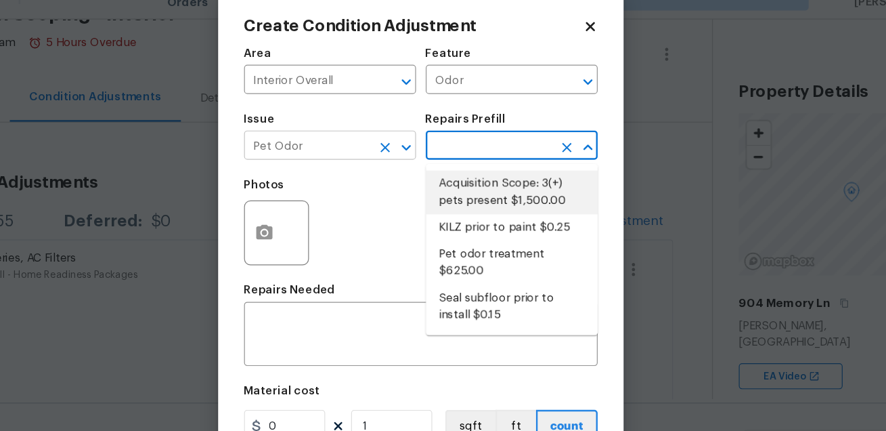
click at [411, 148] on icon "Clear" at bounding box center [414, 150] width 8 height 8
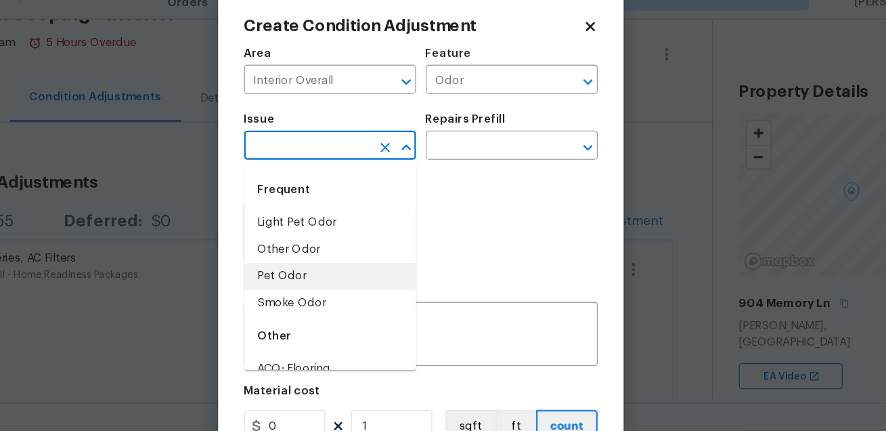
click at [362, 156] on input "text" at bounding box center [349, 149] width 106 height 21
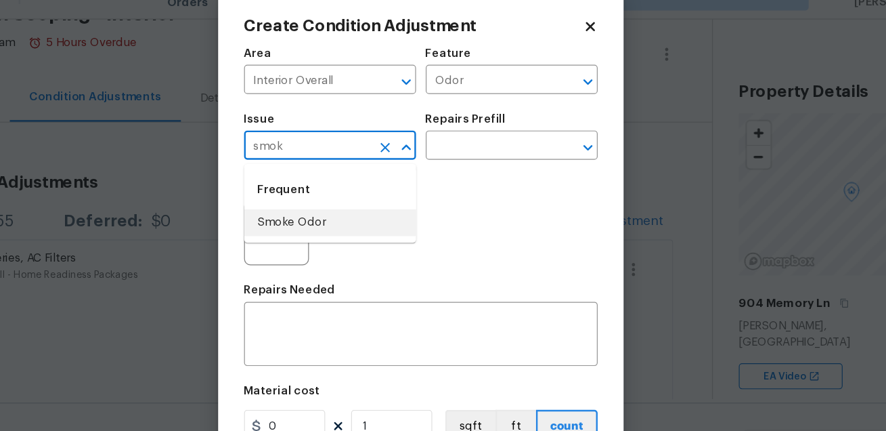
click at [361, 211] on li "Smoke Odor" at bounding box center [368, 212] width 144 height 22
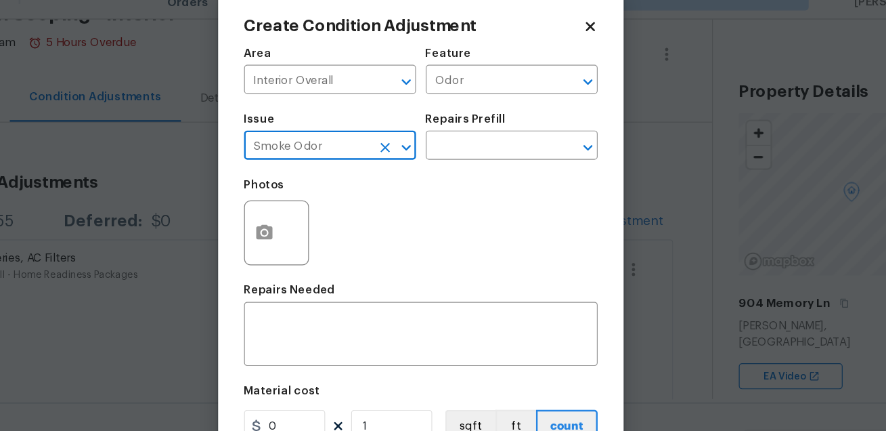
type input "Smoke Odor"
click at [494, 138] on div "Repairs Prefill" at bounding box center [519, 130] width 144 height 18
click at [491, 146] on input "text" at bounding box center [500, 149] width 106 height 21
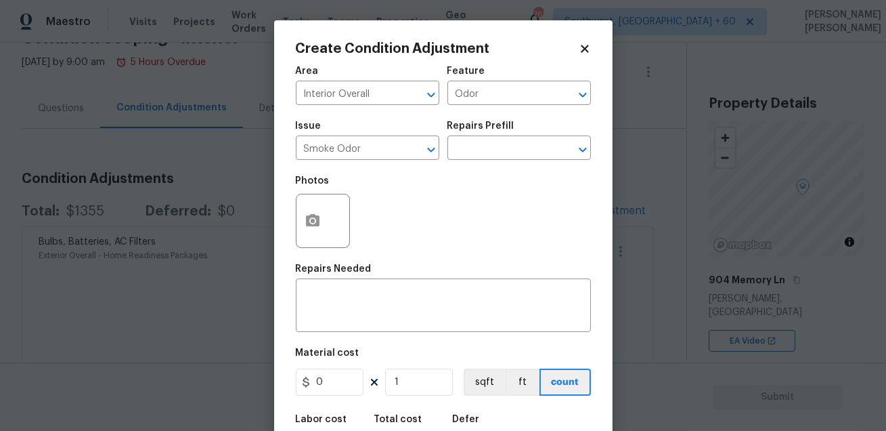
click at [395, 181] on div "Photos" at bounding box center [443, 212] width 295 height 88
click at [706, 188] on body "Maestro Visits Projects Work Orders Tasks Teams Properties Geo Assignments 765 …" at bounding box center [443, 215] width 886 height 431
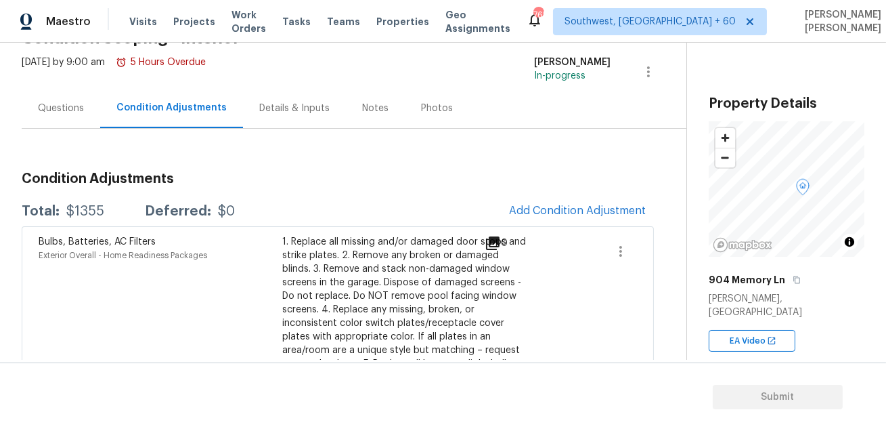
click at [571, 232] on div "Bulbs, Batteries, AC Filters Exterior Overall - Home Readiness Packages 1. Repl…" at bounding box center [338, 370] width 632 height 288
click at [565, 198] on button "Add Condition Adjustment" at bounding box center [577, 210] width 153 height 28
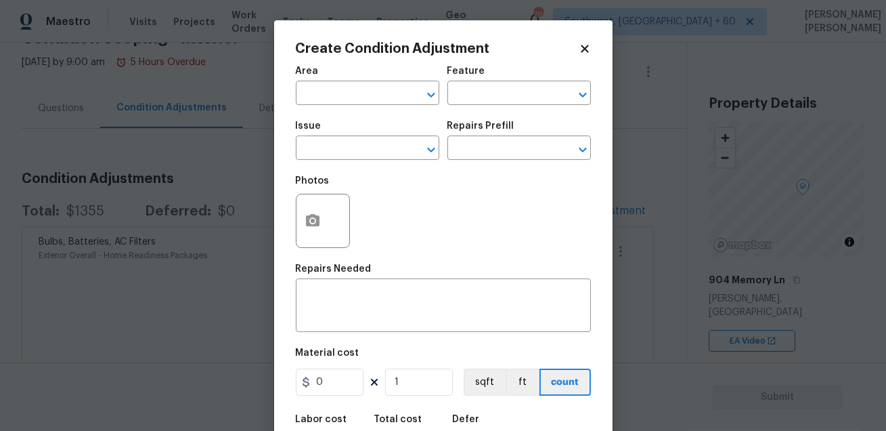
click at [345, 79] on div "Area" at bounding box center [368, 75] width 144 height 18
click at [341, 103] on input "text" at bounding box center [349, 94] width 106 height 21
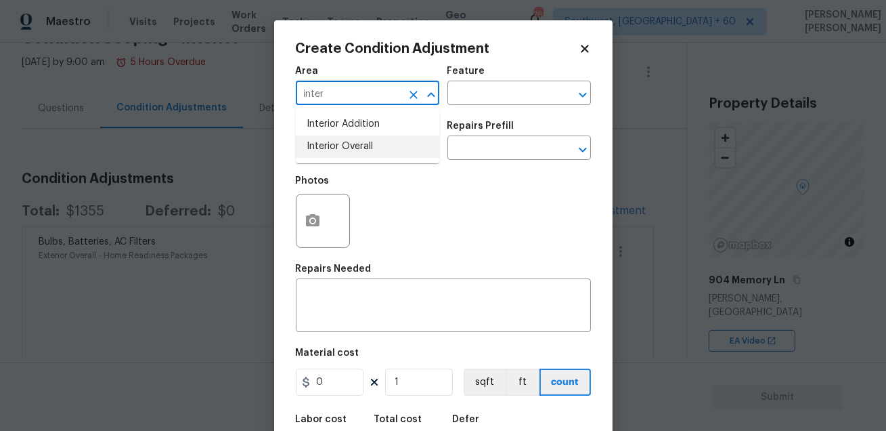
click at [353, 150] on li "Interior Overall" at bounding box center [368, 146] width 144 height 22
type input "Interior Overall"
click at [474, 93] on input "text" at bounding box center [500, 94] width 106 height 21
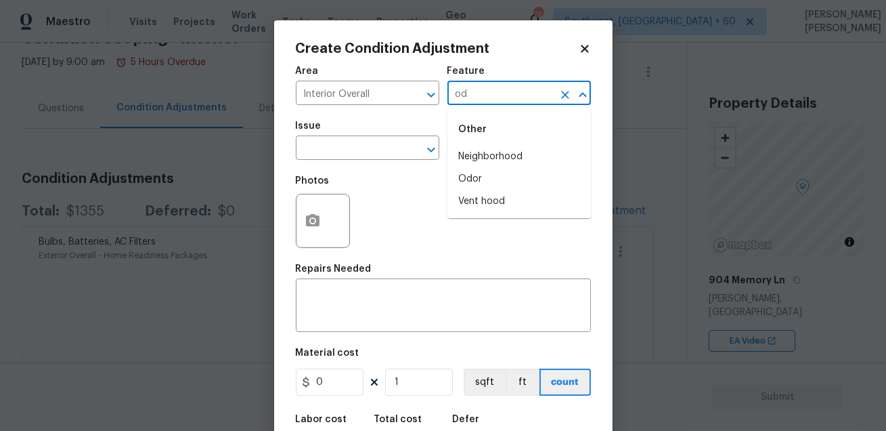
type input "o"
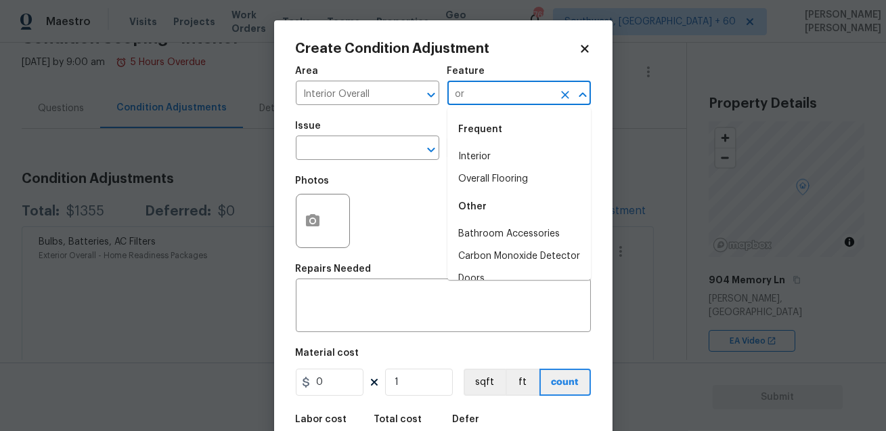
type input "o"
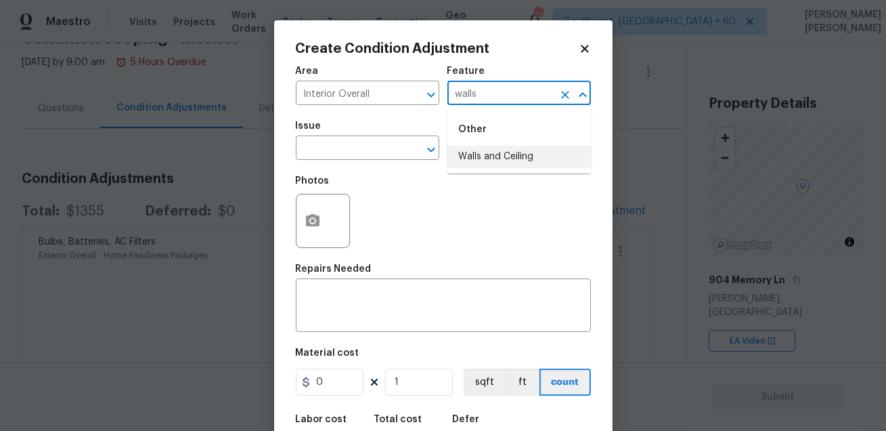
click at [470, 154] on li "Walls and Ceiling" at bounding box center [519, 157] width 144 height 22
type input "Walls and Ceiling"
click at [353, 145] on input "text" at bounding box center [349, 149] width 106 height 21
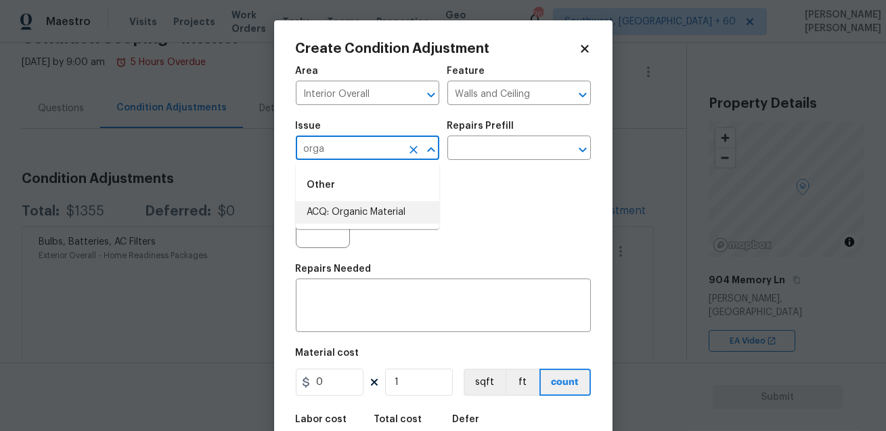
click at [351, 206] on li "ACQ: Organic Material" at bounding box center [368, 212] width 144 height 22
type input "ACQ: Organic Material"
click at [458, 168] on div "Issue ACQ: Organic Material ​ Repairs Prefill ​" at bounding box center [443, 140] width 295 height 55
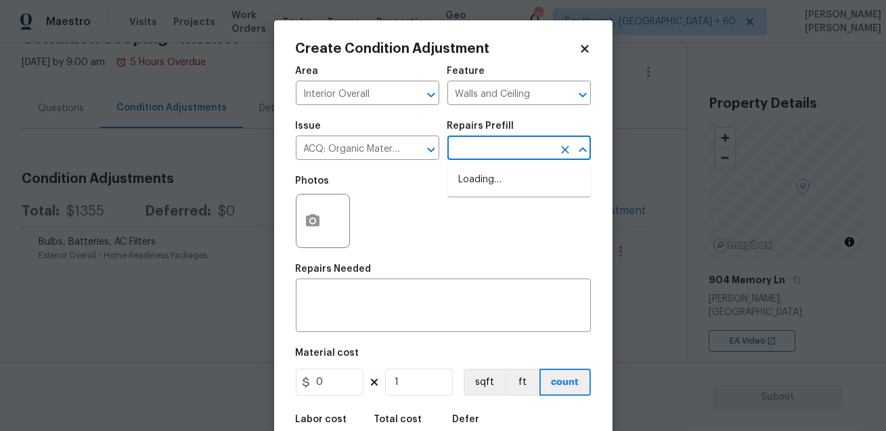
click at [478, 148] on input "text" at bounding box center [500, 149] width 106 height 21
type input "m"
type input "r"
click at [425, 209] on div "Photos" at bounding box center [443, 212] width 295 height 88
click at [648, 256] on body "Maestro Visits Projects Work Orders Tasks Teams Properties Geo Assignments 763 …" at bounding box center [443, 215] width 886 height 431
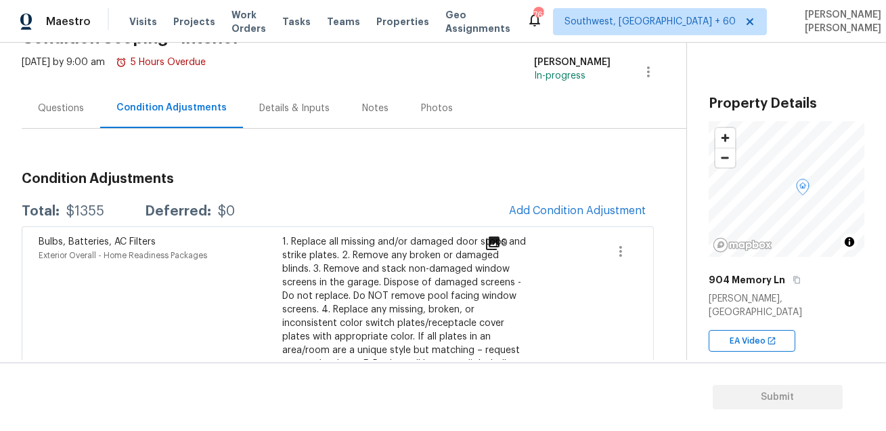
click at [478, 181] on h3 "Condition Adjustments" at bounding box center [338, 179] width 632 height 14
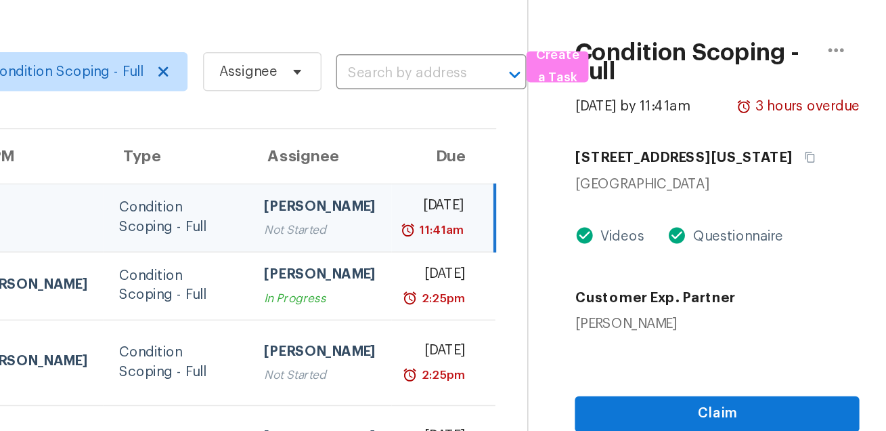
scroll to position [42, 0]
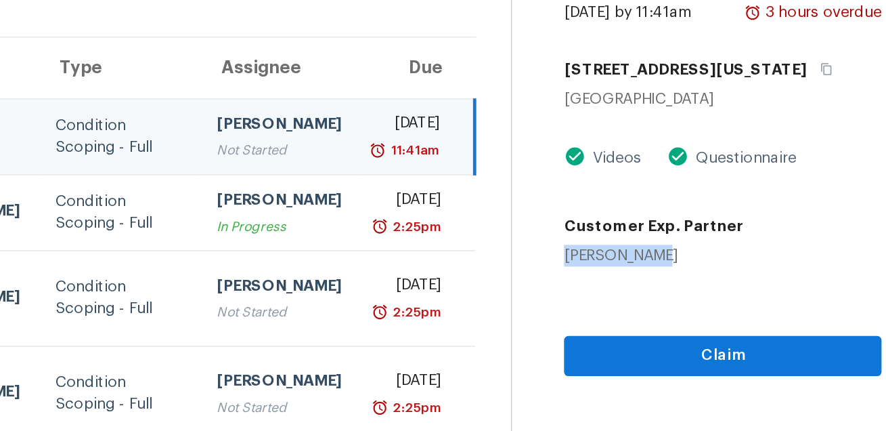
drag, startPoint x: 678, startPoint y: 261, endPoint x: 750, endPoint y: 265, distance: 71.8
click at [750, 258] on div "[PERSON_NAME]" at bounding box center [722, 251] width 112 height 14
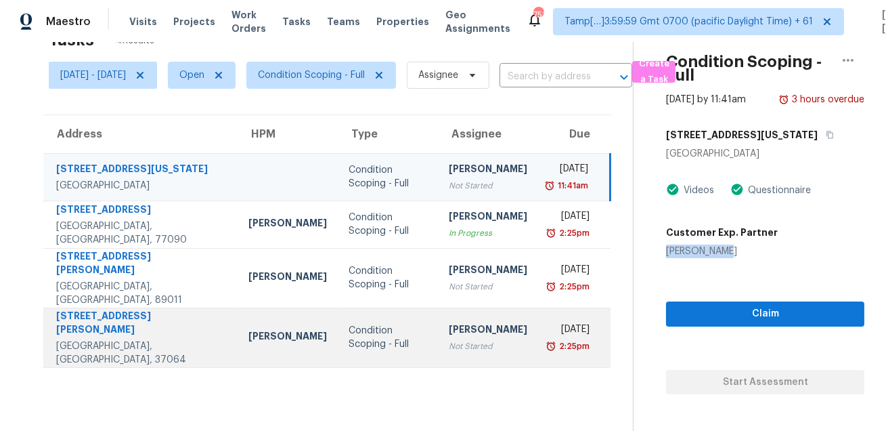
scroll to position [0, 0]
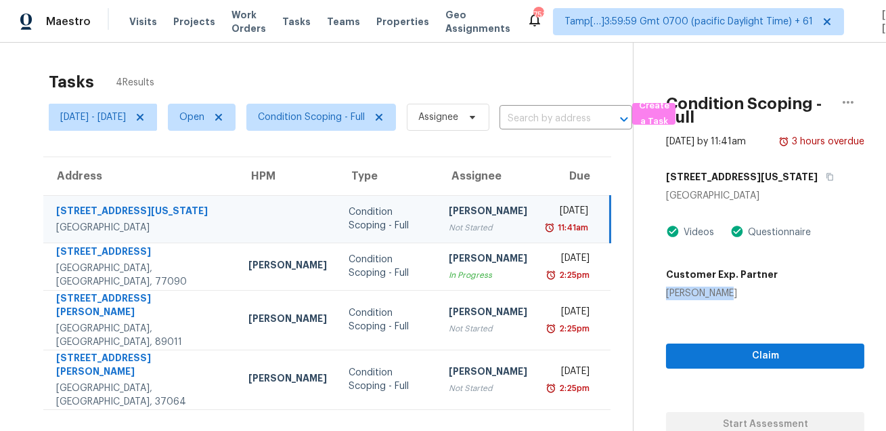
click at [549, 215] on div "Wed, Aug 20th 2025" at bounding box center [568, 212] width 39 height 17
click at [841, 100] on icon "button" at bounding box center [848, 102] width 16 height 16
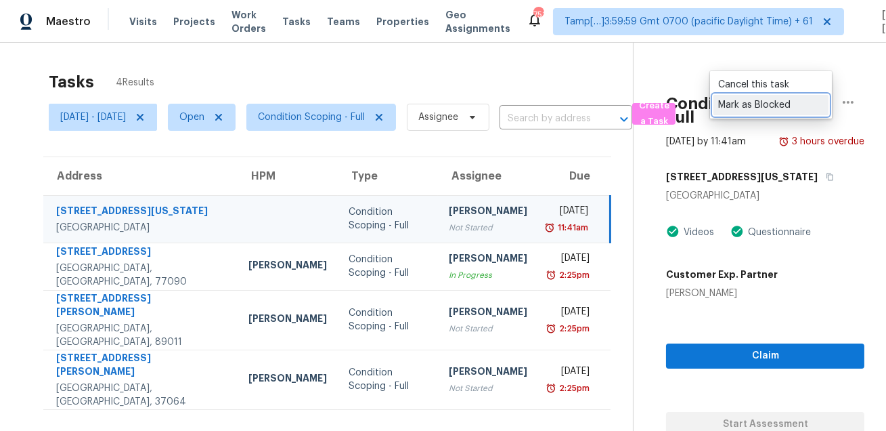
click at [780, 100] on div "Mark as Blocked" at bounding box center [771, 105] width 106 height 14
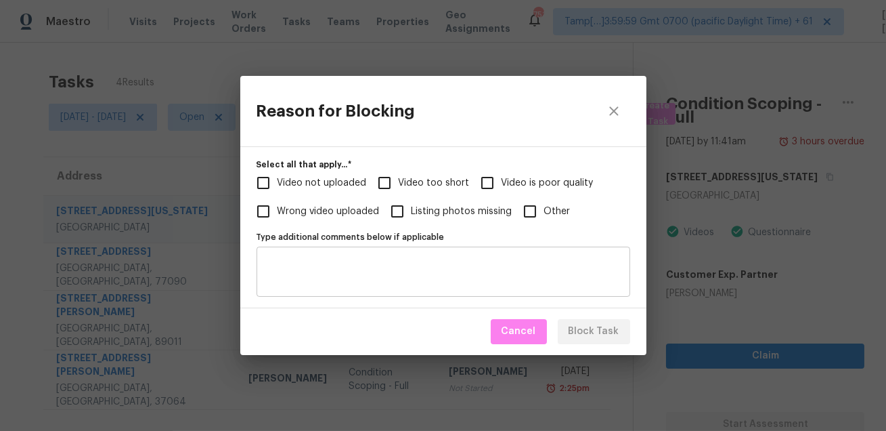
click at [381, 261] on textarea "Type additional comments below if applicable" at bounding box center [443, 271] width 357 height 28
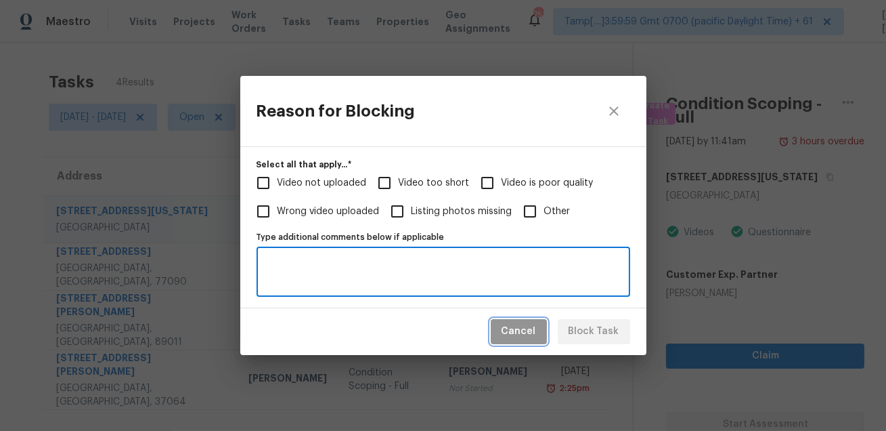
click at [541, 332] on button "Cancel" at bounding box center [519, 331] width 56 height 25
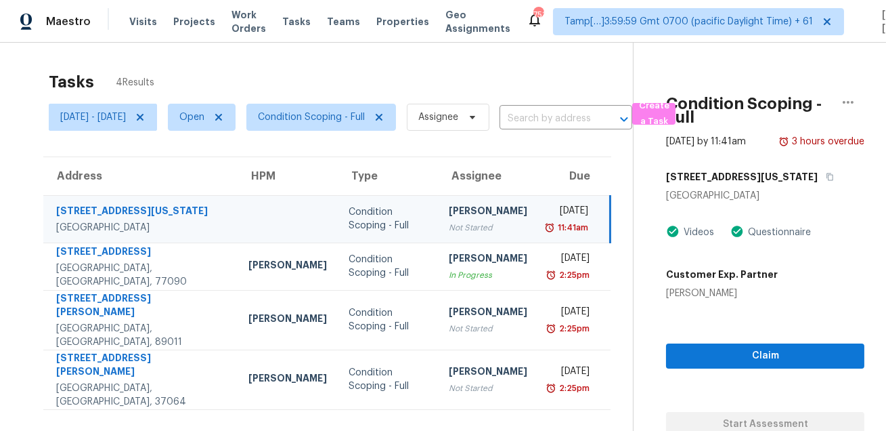
click at [521, 78] on div "Tasks 4 Results" at bounding box center [341, 81] width 584 height 35
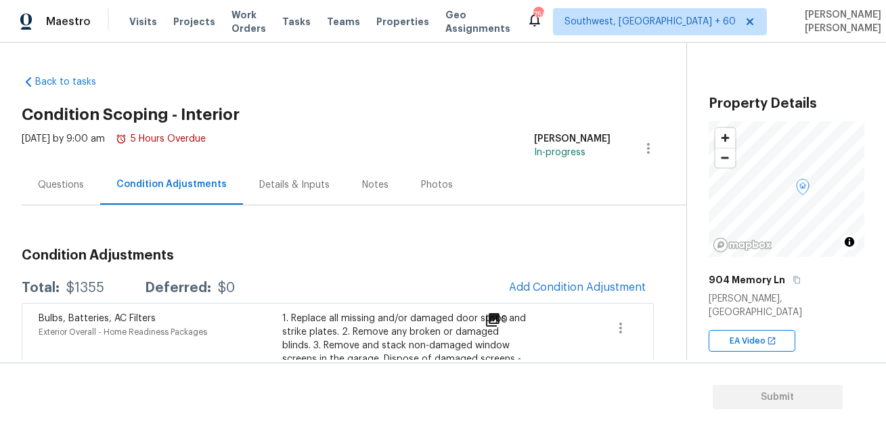
scroll to position [76, 0]
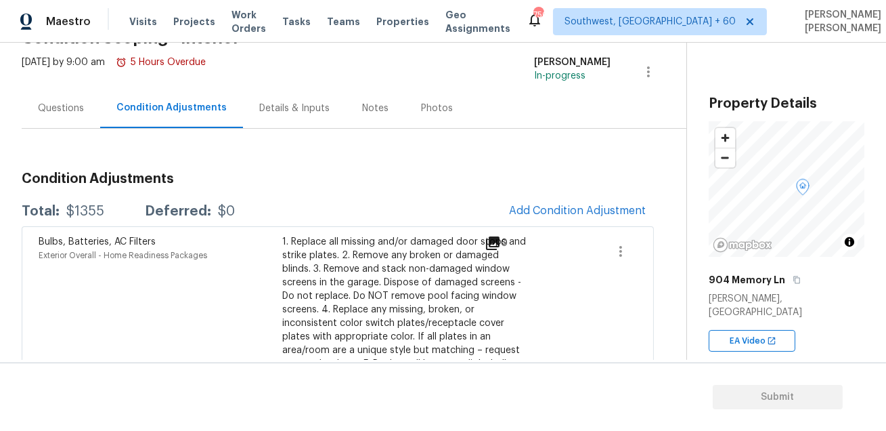
click at [459, 72] on div "[DATE] by 9:00 am 5 Hours Overdue [PERSON_NAME] P In-progress" at bounding box center [354, 72] width 665 height 32
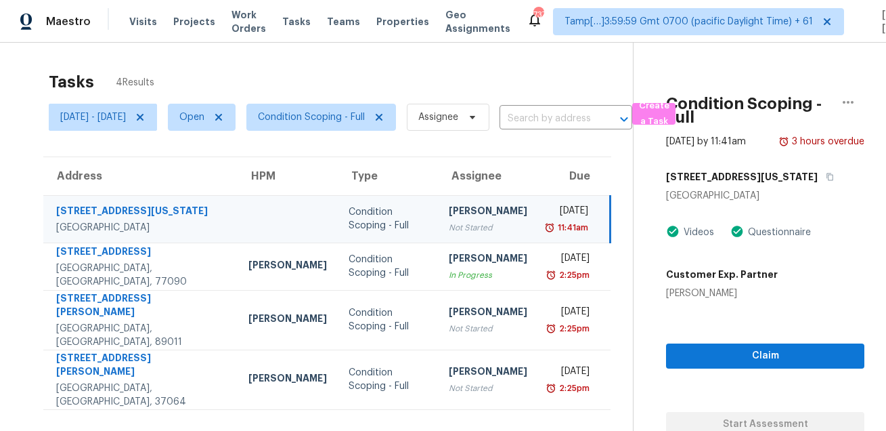
click at [327, 109] on span "Condition Scoping - Full" at bounding box center [321, 117] width 150 height 27
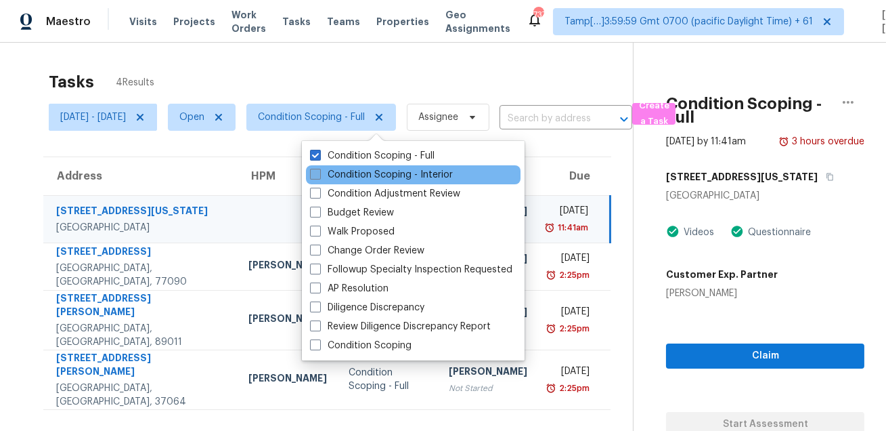
click at [332, 168] on label "Condition Scoping - Interior" at bounding box center [381, 175] width 143 height 14
click at [319, 168] on input "Condition Scoping - Interior" at bounding box center [314, 172] width 9 height 9
checkbox input "true"
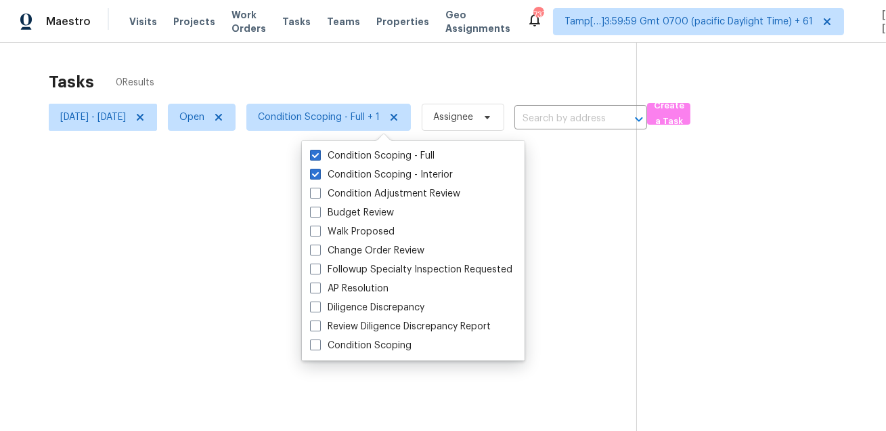
click at [317, 92] on div at bounding box center [443, 215] width 886 height 431
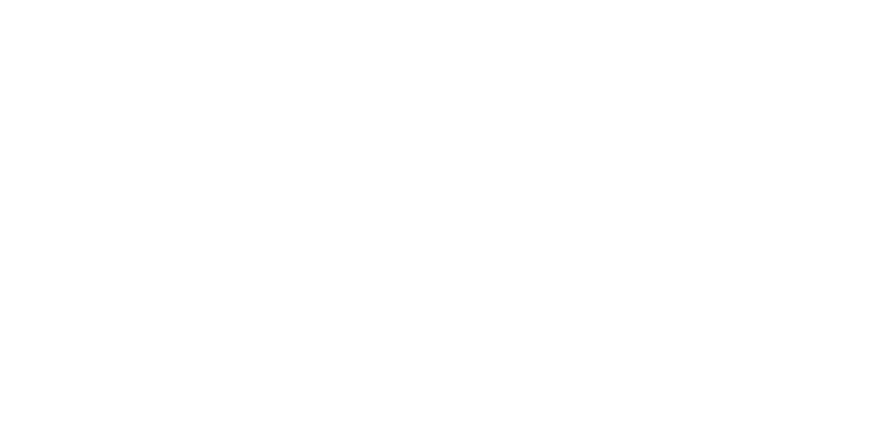
click at [303, 0] on html at bounding box center [443, 0] width 886 height 0
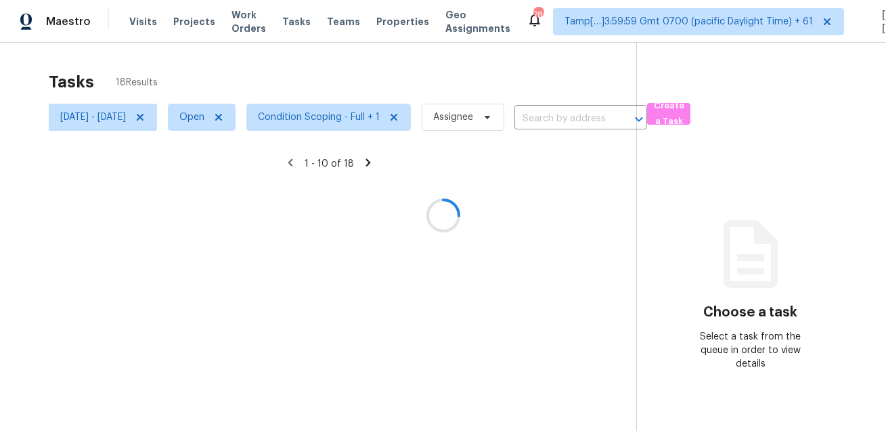
click at [370, 57] on div at bounding box center [443, 215] width 886 height 431
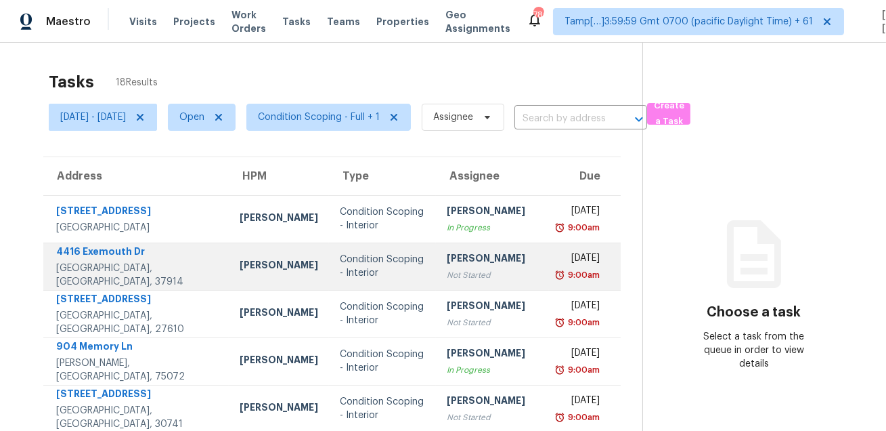
scroll to position [274, 0]
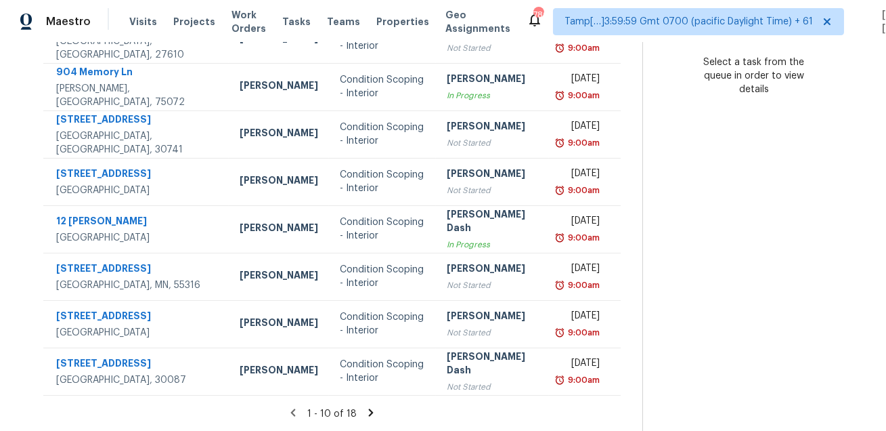
click at [372, 412] on icon at bounding box center [371, 411] width 5 height 7
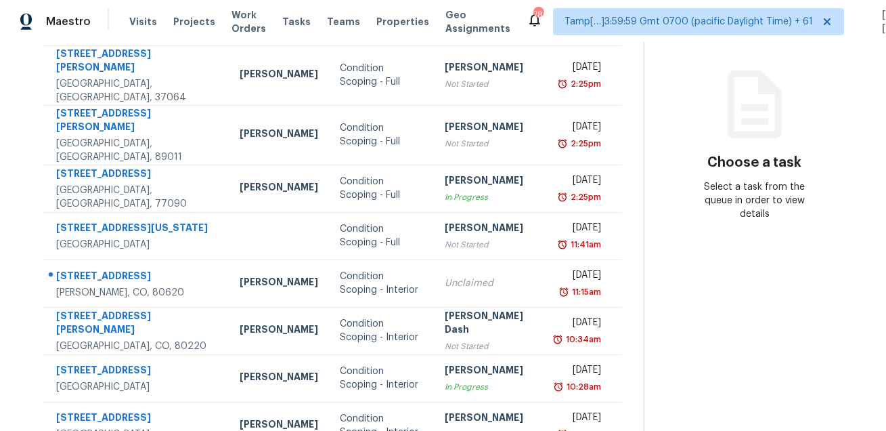
scroll to position [140, 0]
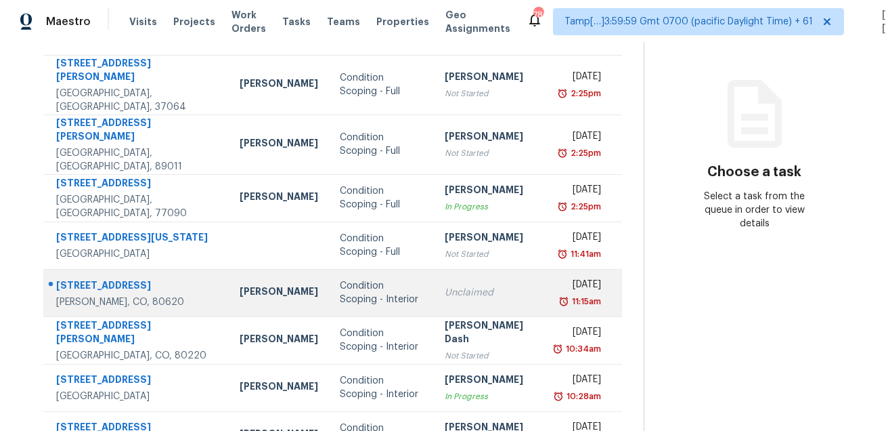
click at [112, 277] on div at bounding box center [131, 286] width 174 height 18
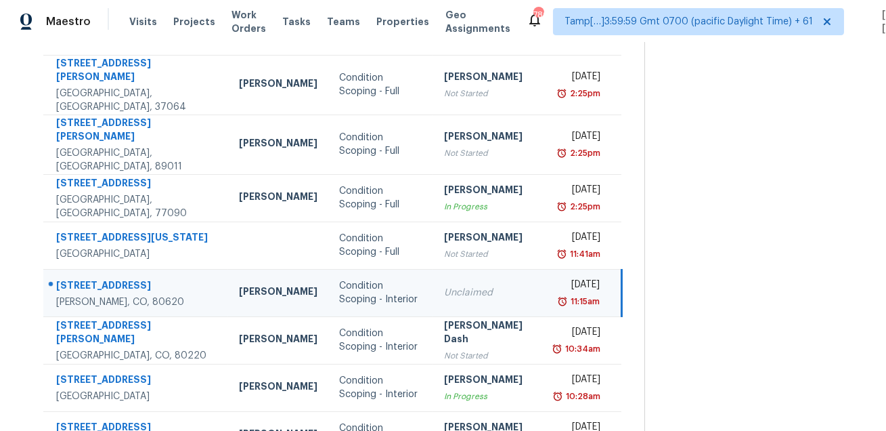
click at [112, 277] on div at bounding box center [130, 286] width 173 height 18
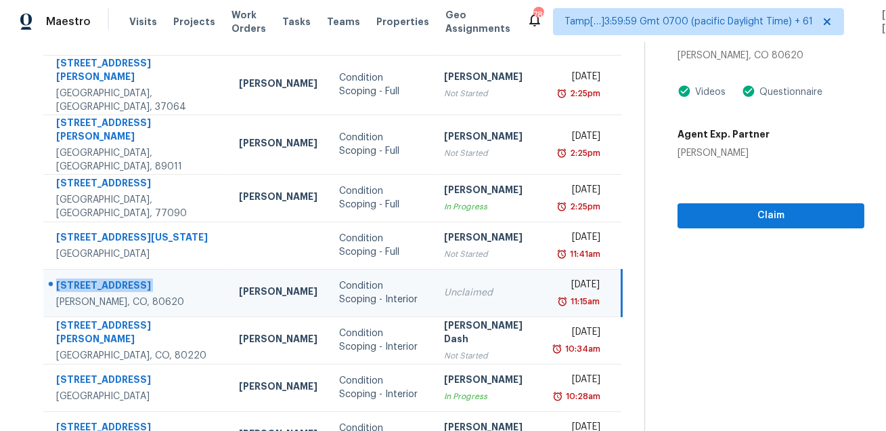
copy div "[STREET_ADDRESS]"
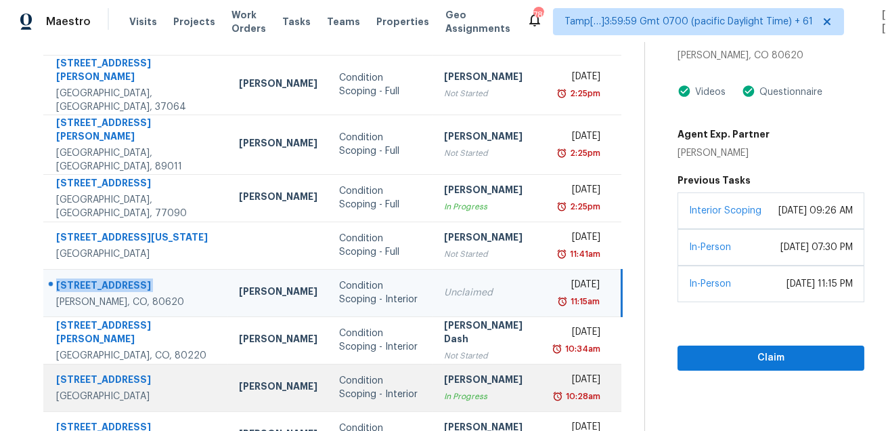
scroll to position [179, 0]
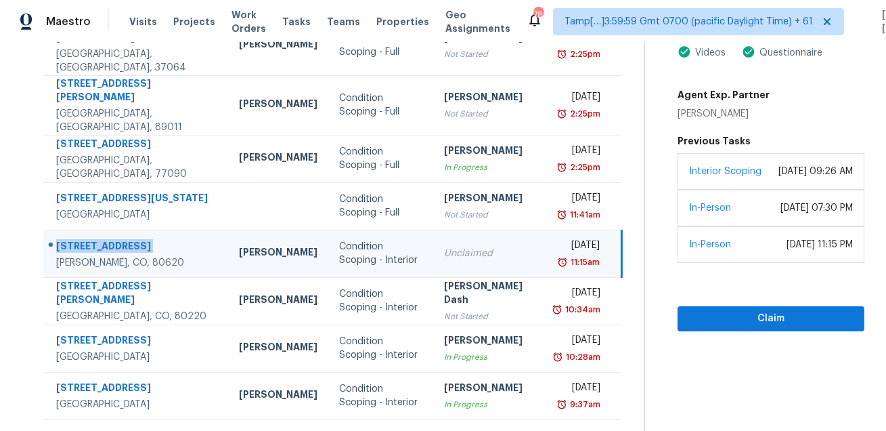
click at [375, 430] on icon at bounding box center [373, 436] width 5 height 7
click at [294, 430] on icon at bounding box center [292, 436] width 5 height 7
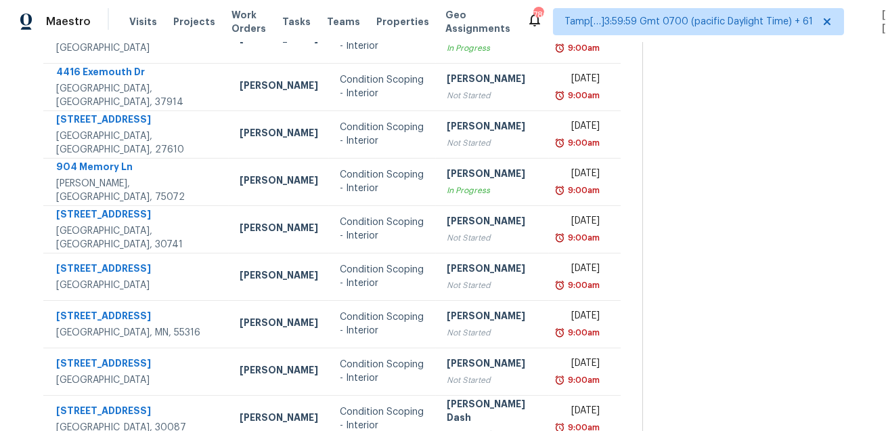
scroll to position [0, 0]
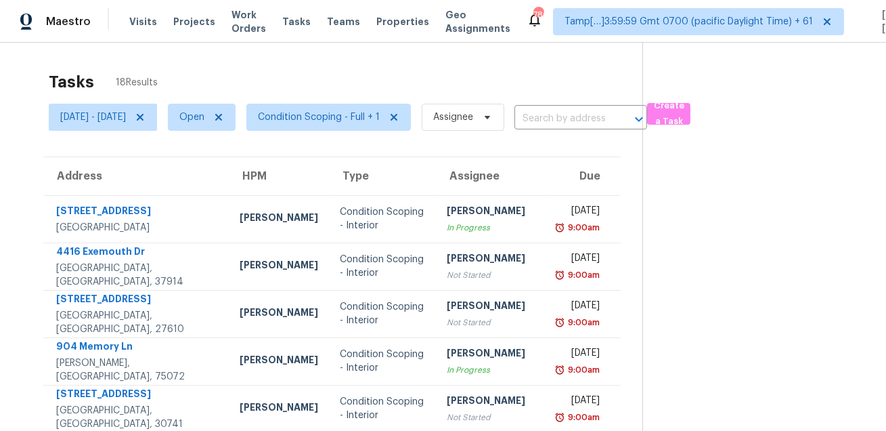
click at [461, 76] on div "Tasks 18 Results" at bounding box center [346, 81] width 594 height 35
click at [558, 62] on div "Tasks 18 Results [DATE] - [DATE] Open Condition Scoping - Full + 1 Assignee ​ C…" at bounding box center [443, 374] width 886 height 663
click at [625, 58] on div "Tasks 18 Results [DATE] - [DATE] Open Condition Scoping - Full + 1 Assignee ​ C…" at bounding box center [443, 374] width 886 height 663
